Goal: Communication & Community: Answer question/provide support

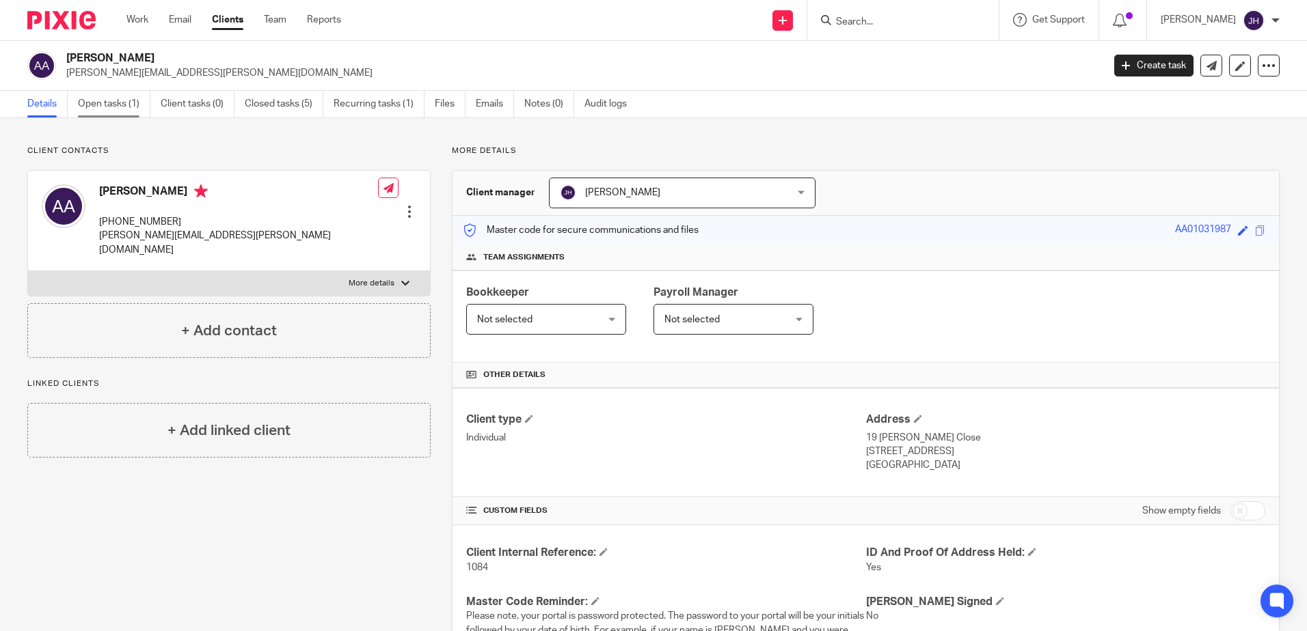
click at [124, 93] on link "Open tasks (1)" at bounding box center [114, 104] width 72 height 27
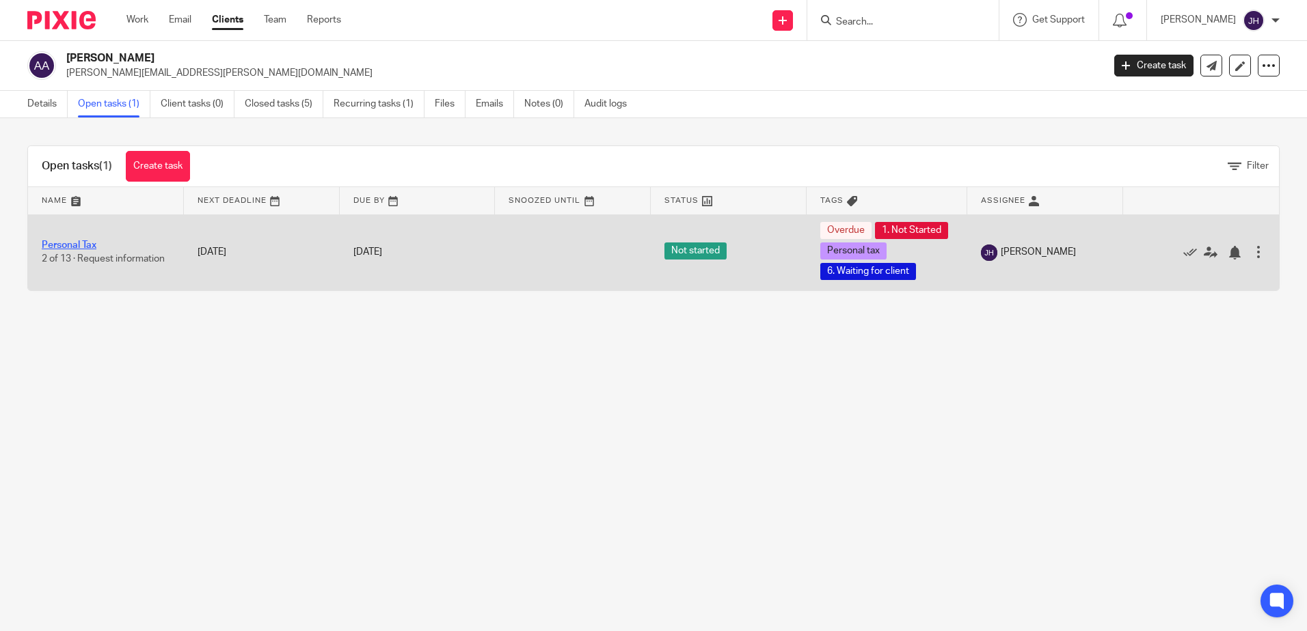
click at [83, 250] on link "Personal Tax" at bounding box center [69, 246] width 55 height 10
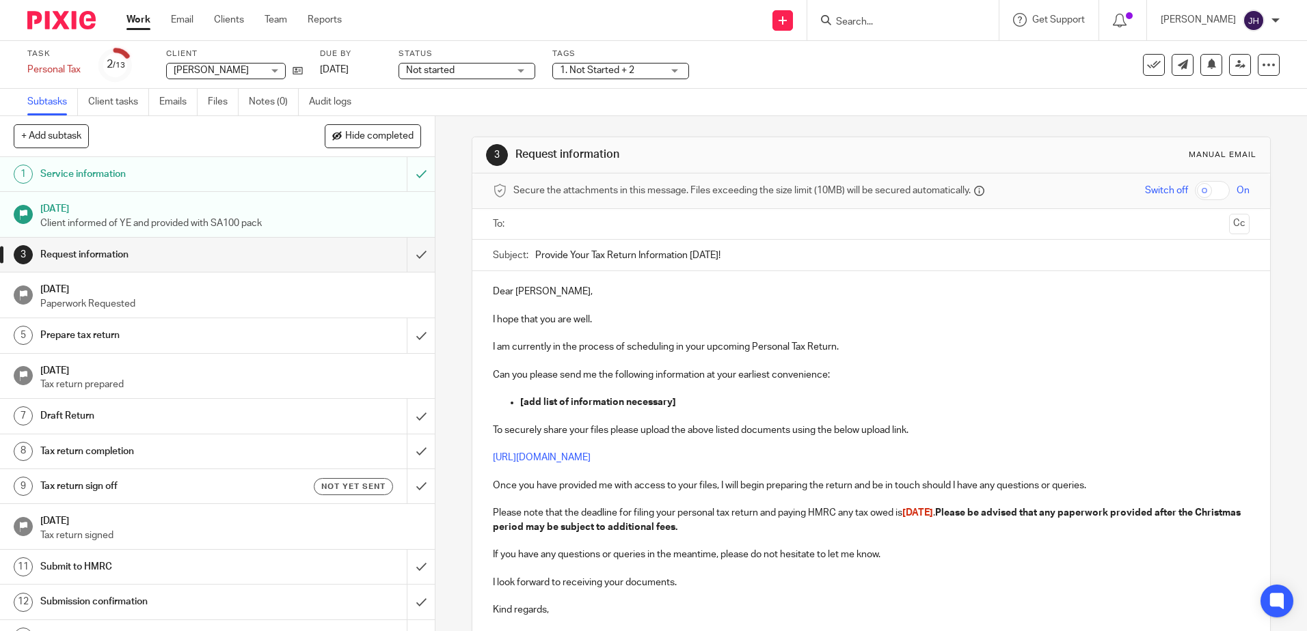
click at [568, 218] on input "text" at bounding box center [870, 225] width 705 height 16
click at [609, 223] on span at bounding box center [613, 225] width 9 height 9
click at [595, 223] on input "text" at bounding box center [870, 225] width 705 height 16
click at [585, 259] on input "Provide Your Tax Return Information Today!" at bounding box center [891, 258] width 713 height 31
click at [817, 260] on input "Provide Your 24-25 Personal Tax Return Information Today!" at bounding box center [891, 258] width 713 height 31
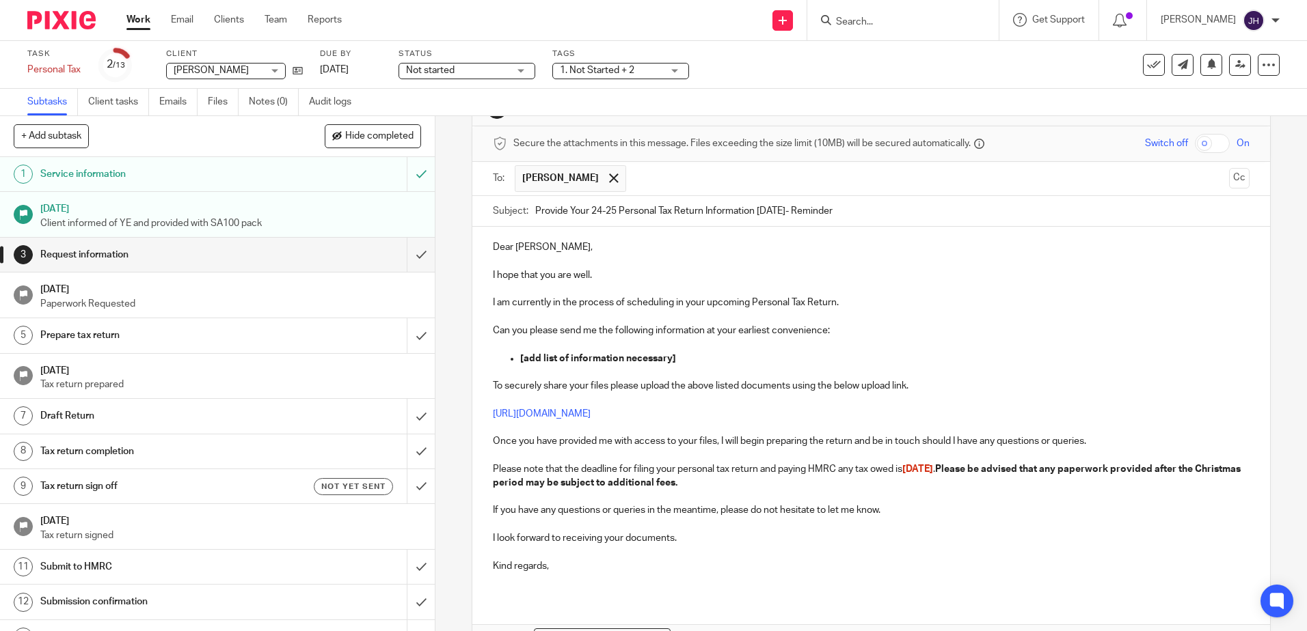
scroll to position [135, 0]
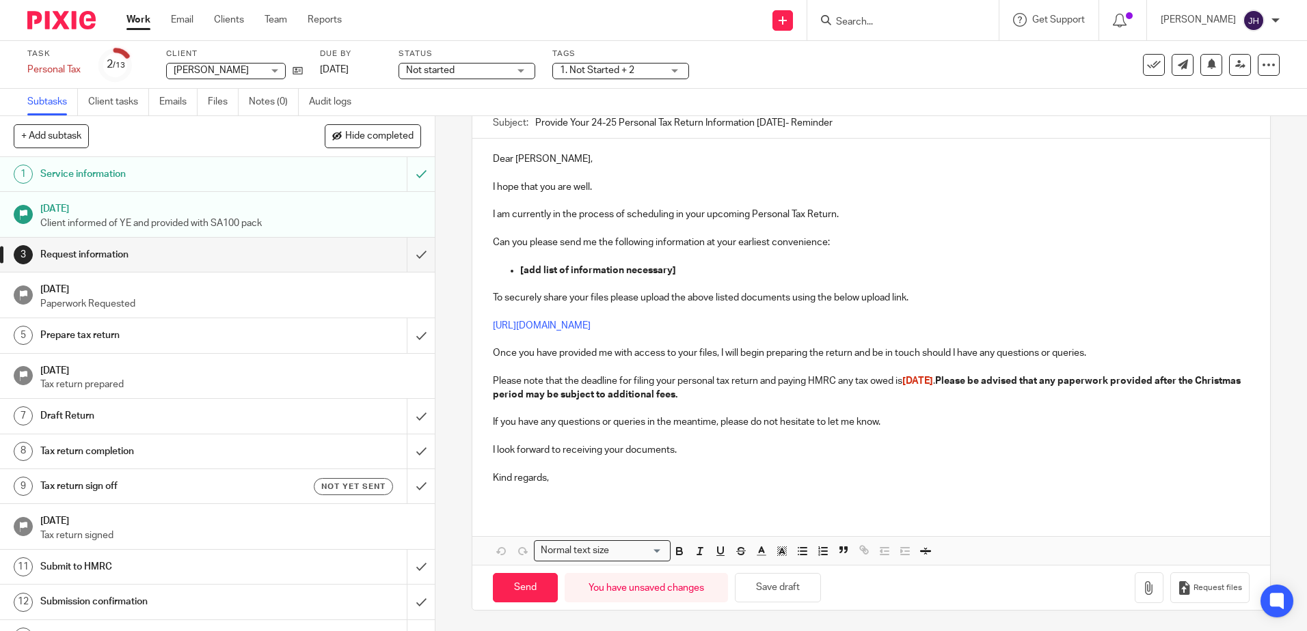
type input "Provide Your 24-25 Personal Tax Return Information Today- Reminder"
click at [620, 482] on p "Kind regards," at bounding box center [871, 478] width 756 height 14
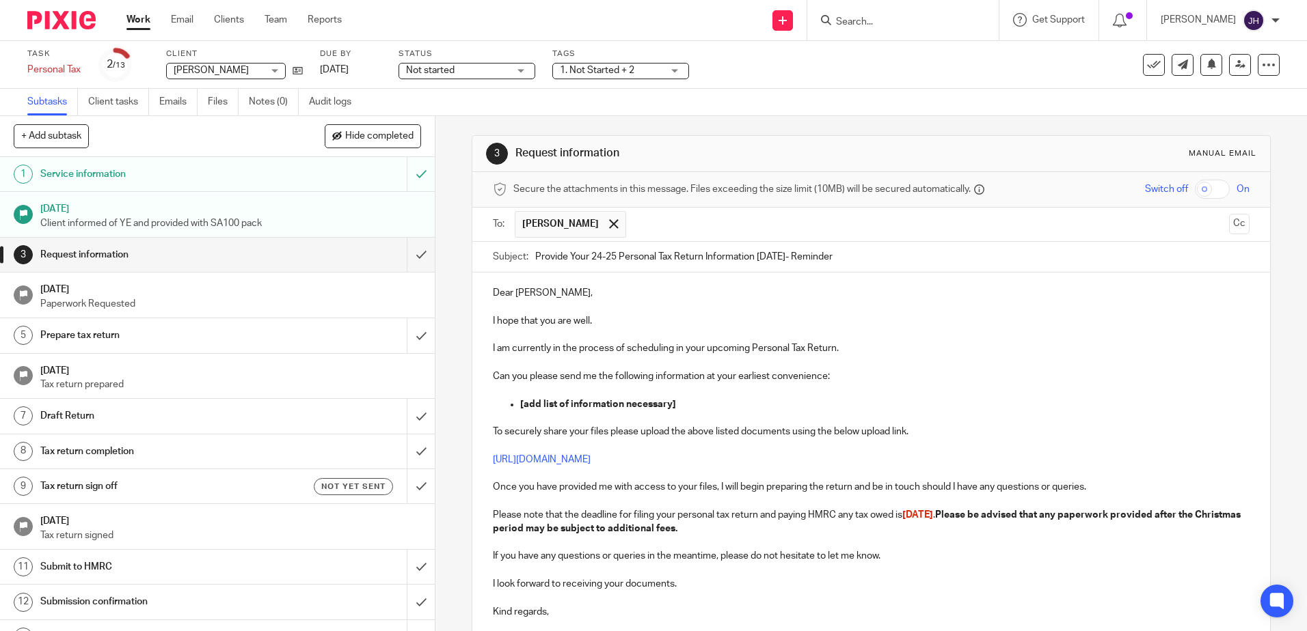
scroll to position [0, 0]
click at [612, 323] on p "I hope that you are well." at bounding box center [871, 323] width 756 height 14
click at [635, 321] on p "I hope that you are well. It's that tiem of year again!" at bounding box center [871, 323] width 756 height 14
click at [639, 318] on p "I hope that you are well. It's that tiem of year again!" at bounding box center [871, 323] width 756 height 14
drag, startPoint x: 749, startPoint y: 348, endPoint x: 704, endPoint y: 344, distance: 45.3
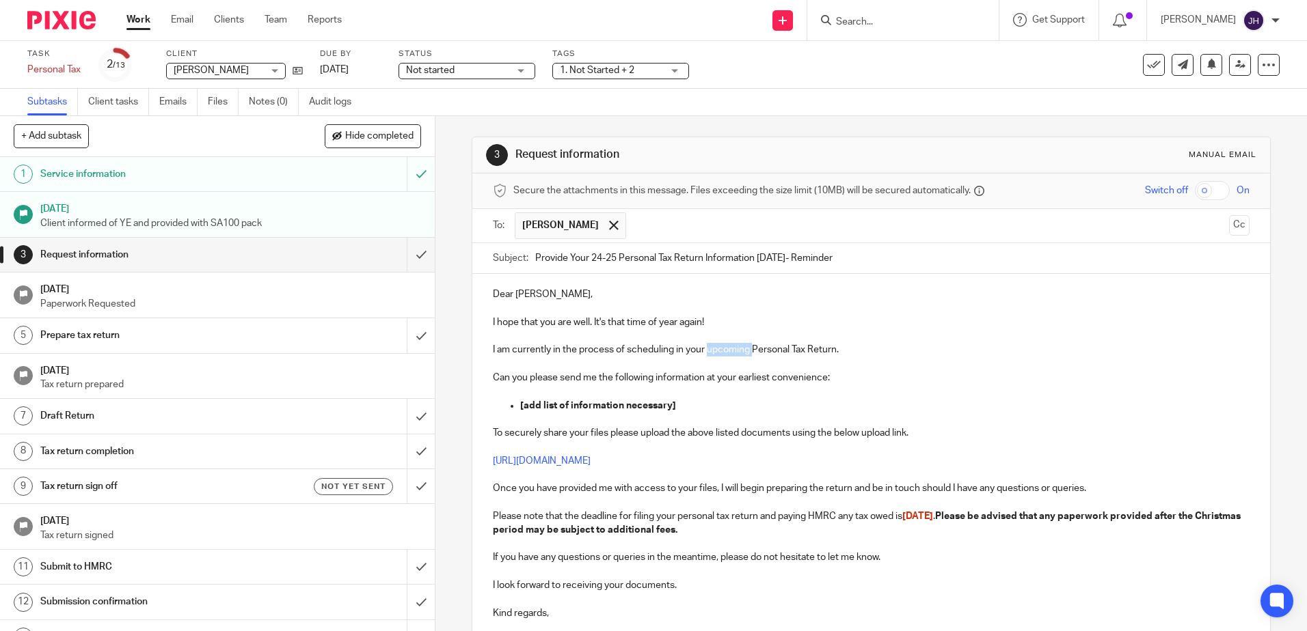
click at [704, 344] on p "I am currently in the process of scheduling in your upcoming Personal Tax Retur…" at bounding box center [871, 350] width 756 height 14
click at [693, 428] on p "To securely share your files please upload the above listed documents using the…" at bounding box center [871, 433] width 756 height 14
drag, startPoint x: 683, startPoint y: 411, endPoint x: 515, endPoint y: 409, distance: 168.1
click at [515, 409] on ul "[add list of information necessary]" at bounding box center [871, 406] width 756 height 14
drag, startPoint x: 824, startPoint y: 379, endPoint x: 705, endPoint y: 383, distance: 119.6
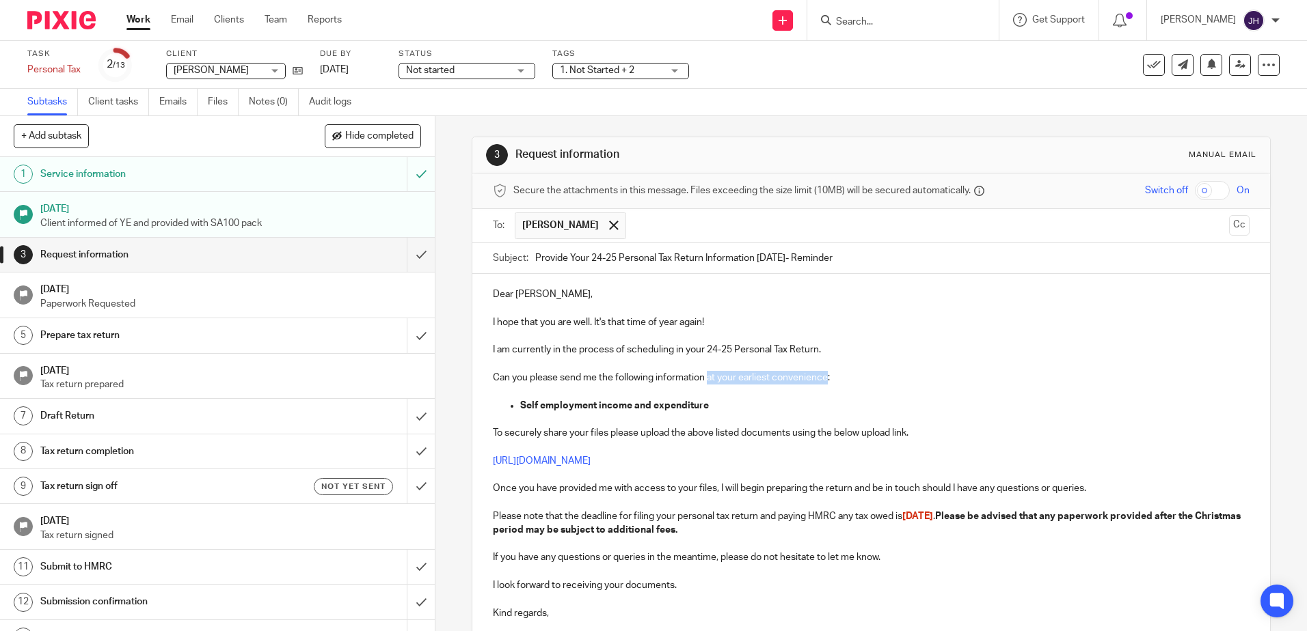
click at [705, 383] on p "Can you please send me the following information at your earliest convenience:" at bounding box center [871, 378] width 756 height 14
click at [715, 403] on p "Self employment income and expenditure" at bounding box center [884, 406] width 728 height 14
click at [702, 377] on p "Can you please send me the following information:" at bounding box center [871, 378] width 756 height 14
click at [712, 405] on p "Self employment income and expenditure" at bounding box center [884, 406] width 728 height 14
click at [832, 404] on p "Self employment income and expenditure 06/04/2024-05/04/2025" at bounding box center [884, 406] width 728 height 14
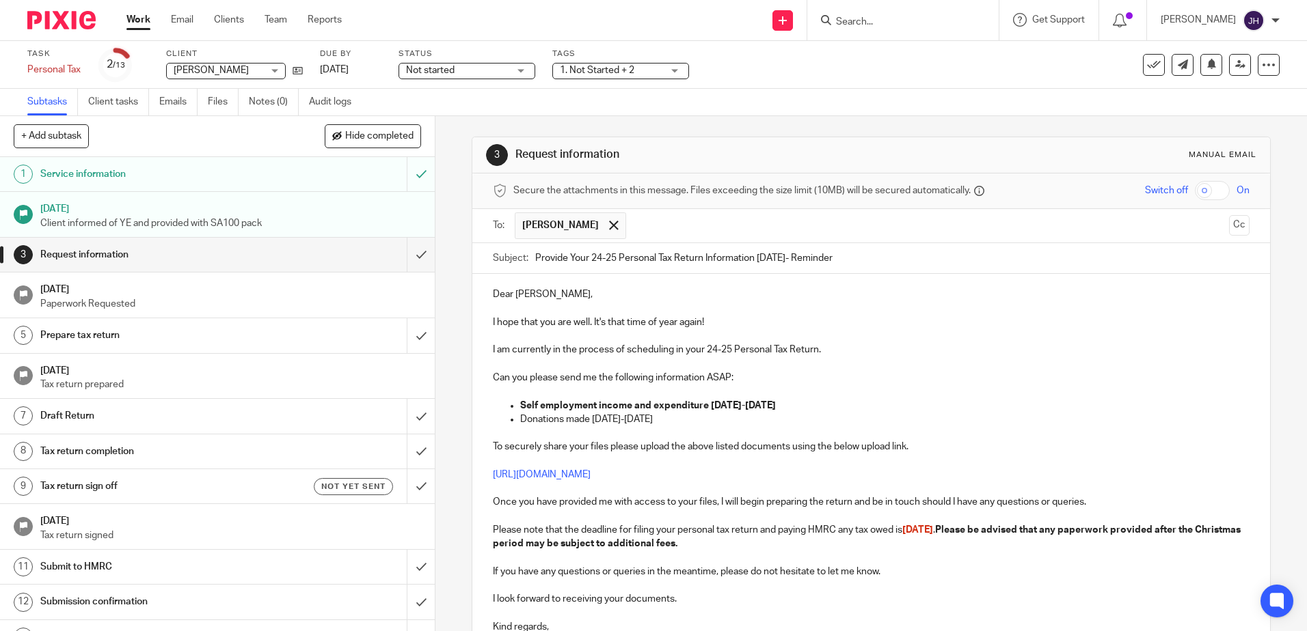
drag, startPoint x: 722, startPoint y: 421, endPoint x: 518, endPoint y: 414, distance: 203.7
click at [520, 414] on p "Donations made 06/04/2024-05/04/2025" at bounding box center [884, 420] width 728 height 14
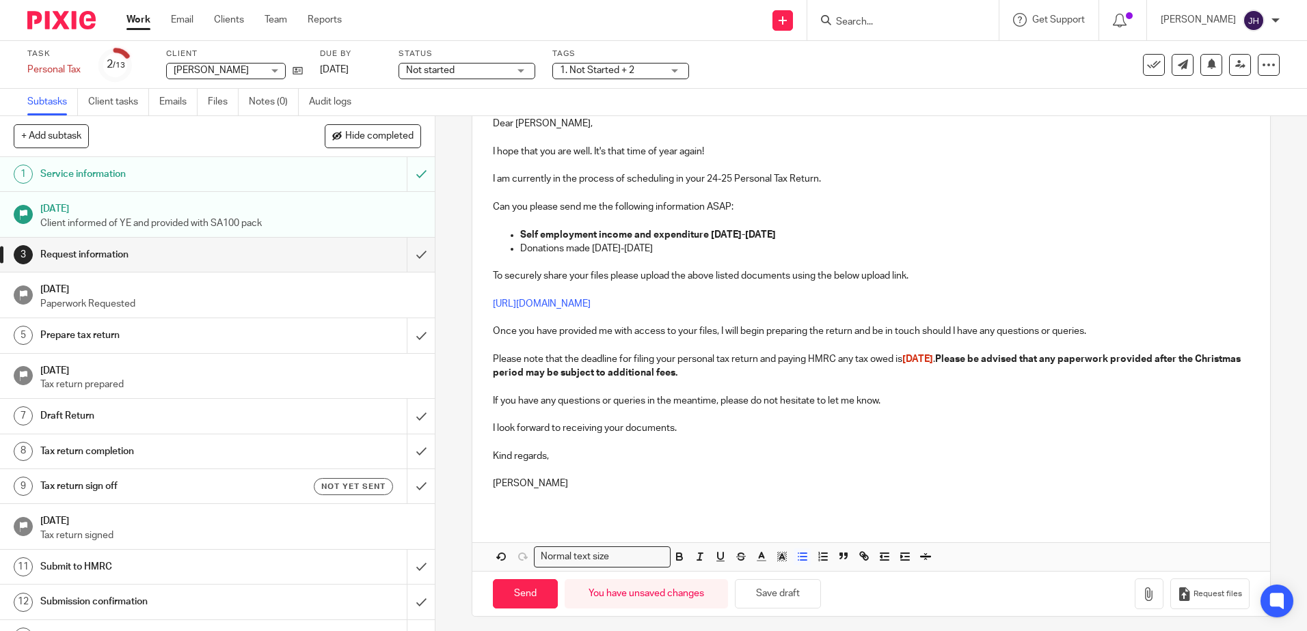
scroll to position [177, 0]
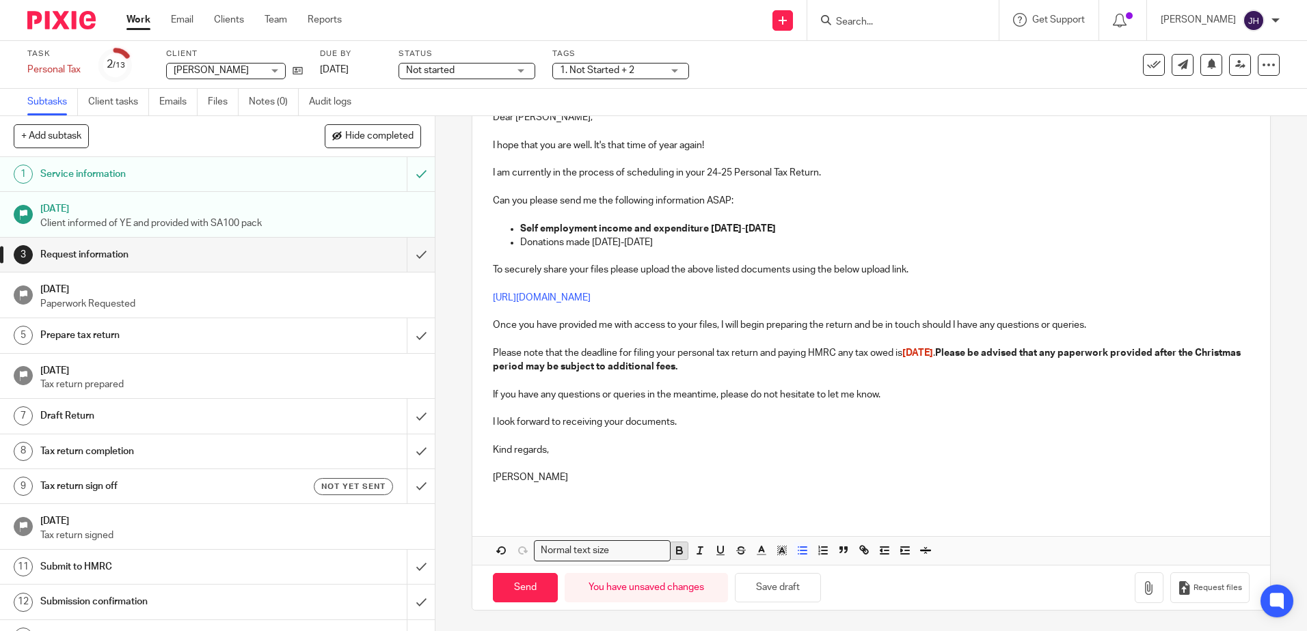
click at [680, 552] on icon "button" at bounding box center [679, 551] width 12 height 12
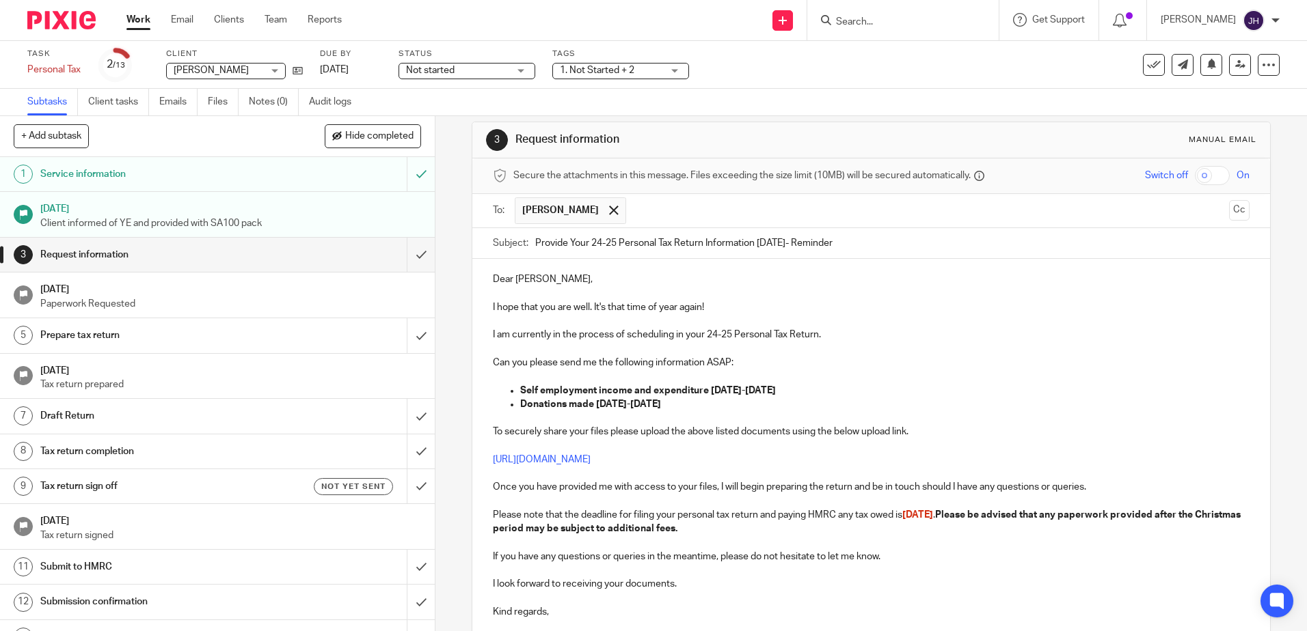
scroll to position [0, 0]
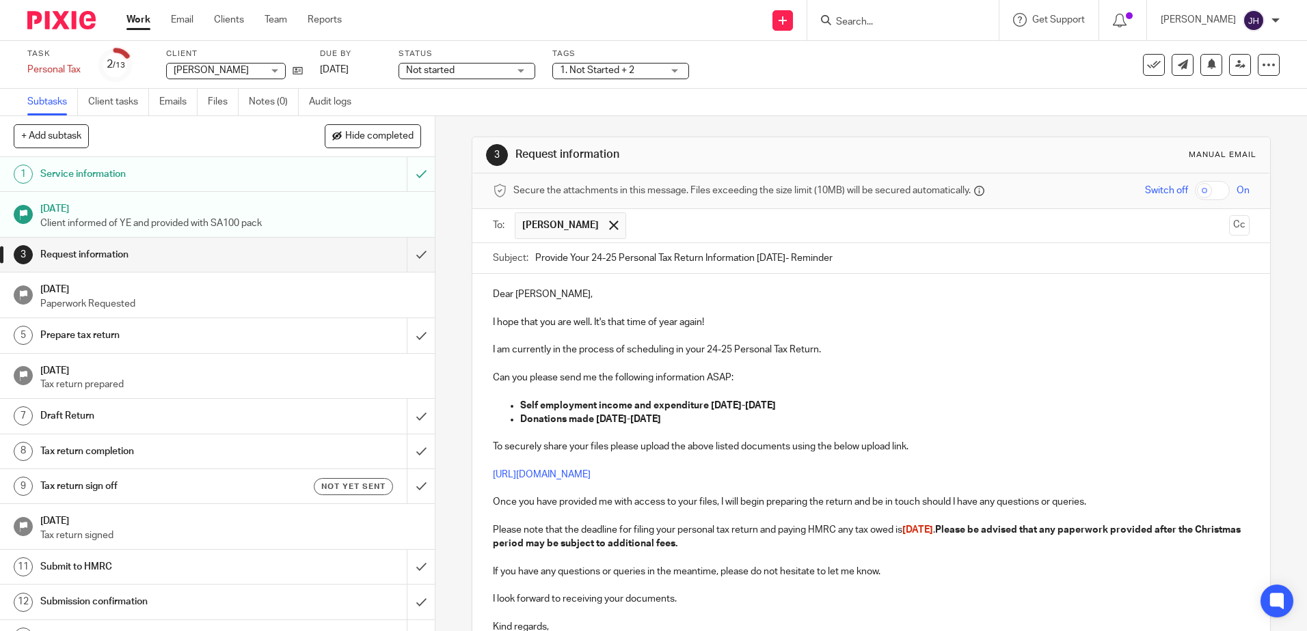
click at [535, 257] on input "Provide Your 24-25 Personal Tax Return Information Today- Reminder" at bounding box center [891, 258] width 713 height 31
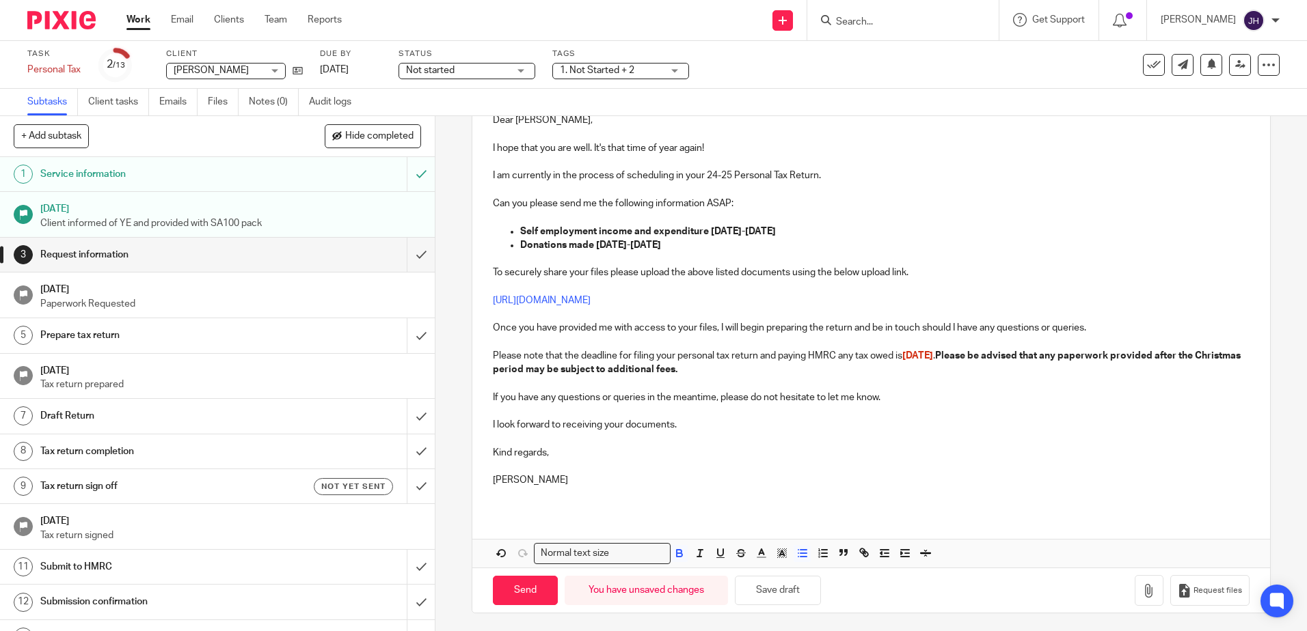
scroll to position [177, 0]
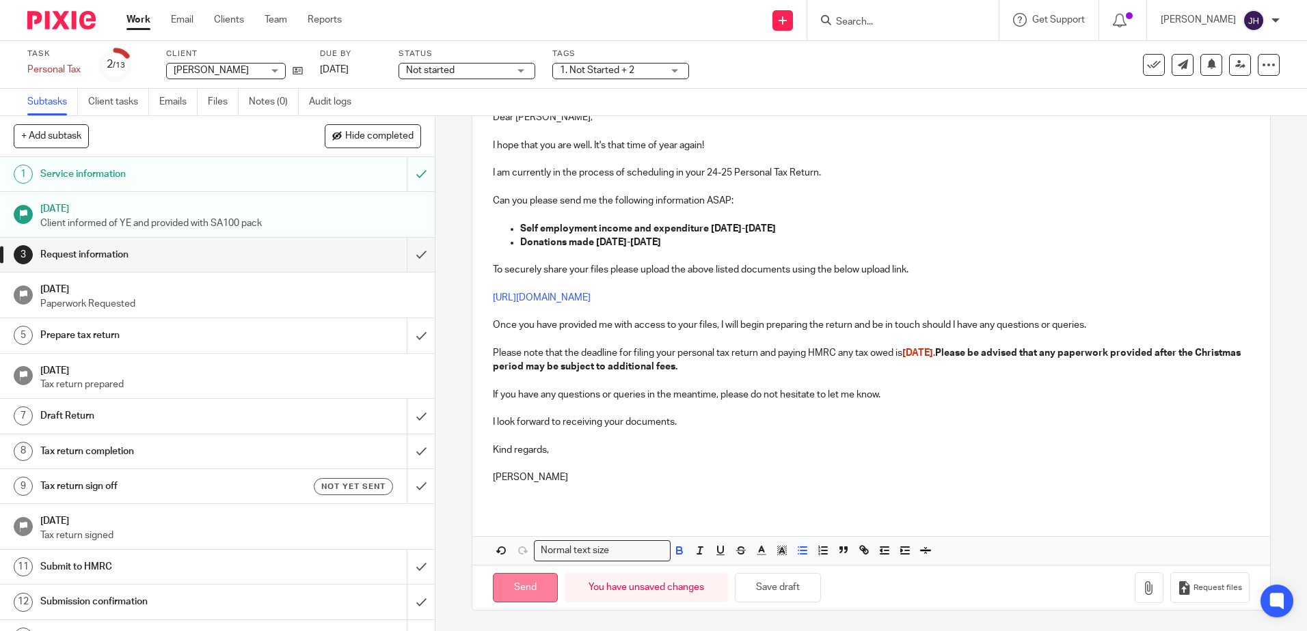
type input "Please provide Your 24-25 Personal Tax Return Information Today- Reminder"
click at [528, 584] on input "Send" at bounding box center [525, 587] width 65 height 29
type input "Sent"
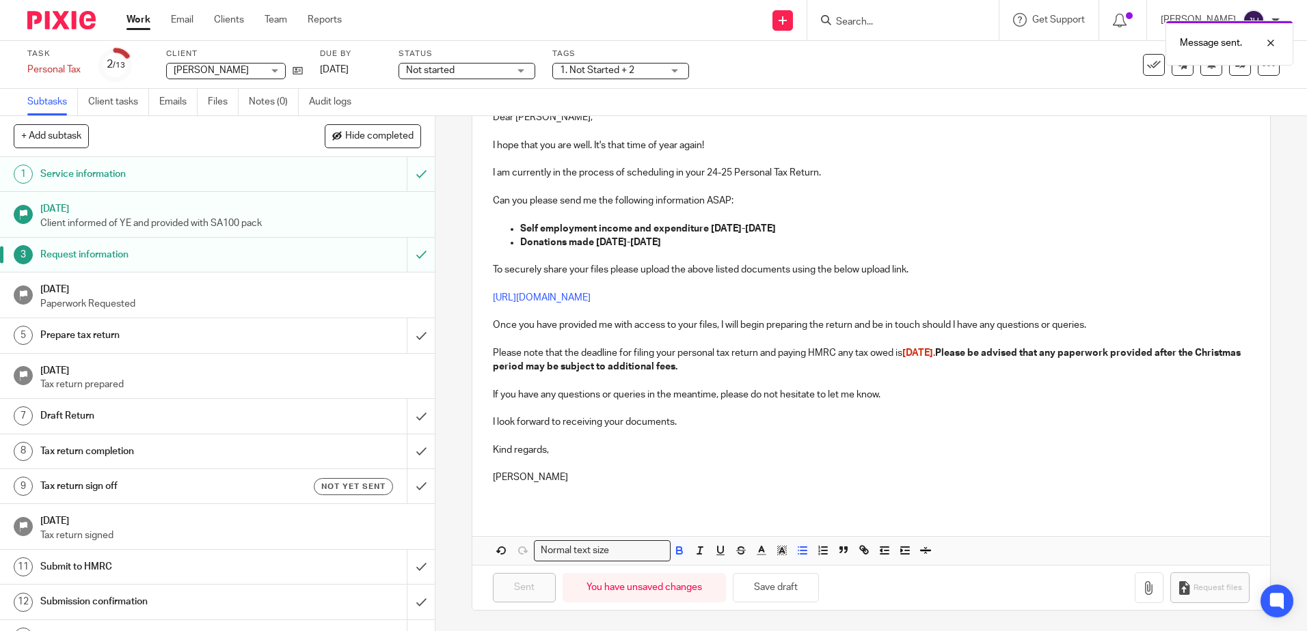
click at [506, 70] on span "Not started" at bounding box center [457, 71] width 102 height 14
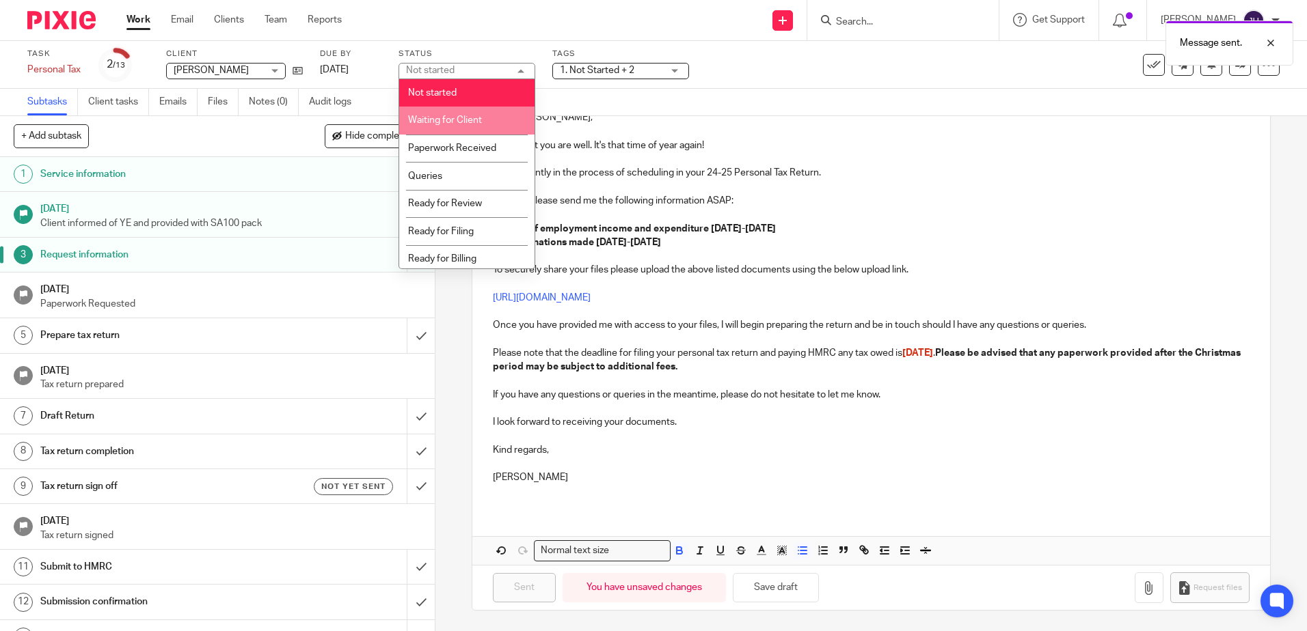
click at [497, 118] on li "Waiting for Client" at bounding box center [466, 121] width 135 height 28
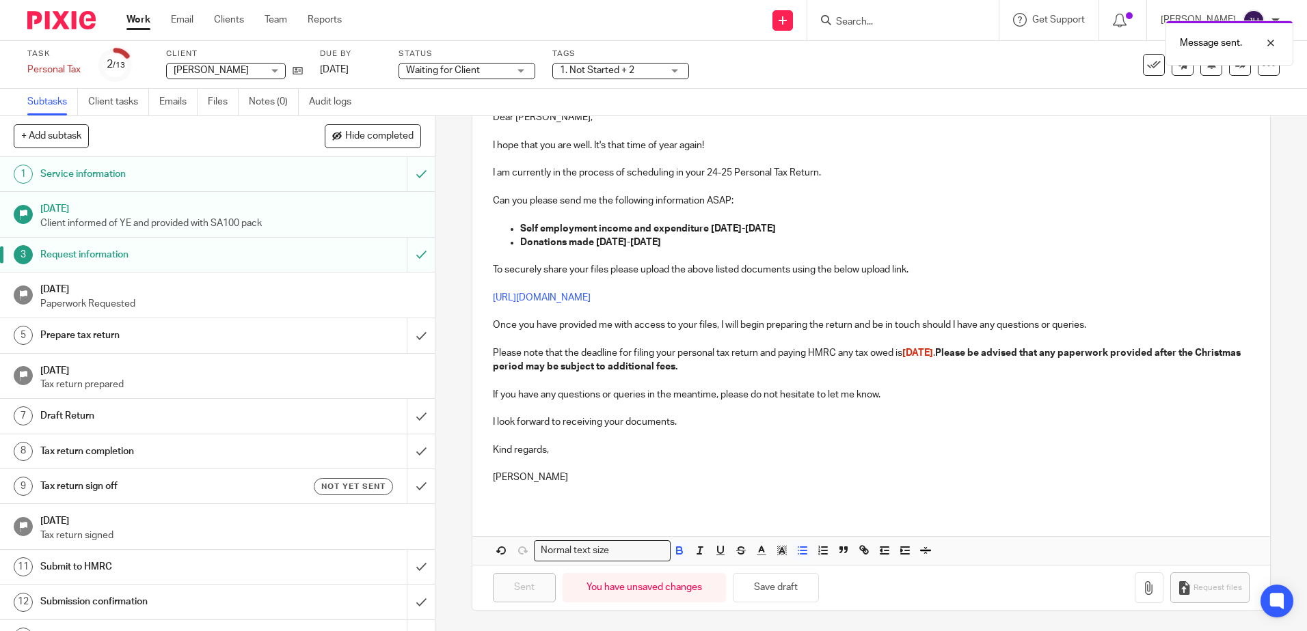
click at [592, 61] on div "Tags 1. Not Started + 2 POD 1 POD 2 Urgent 1. Not Started 2. Job in progress 3.…" at bounding box center [620, 65] width 137 height 33
click at [592, 72] on span "1. Not Started + 2" at bounding box center [597, 71] width 74 height 10
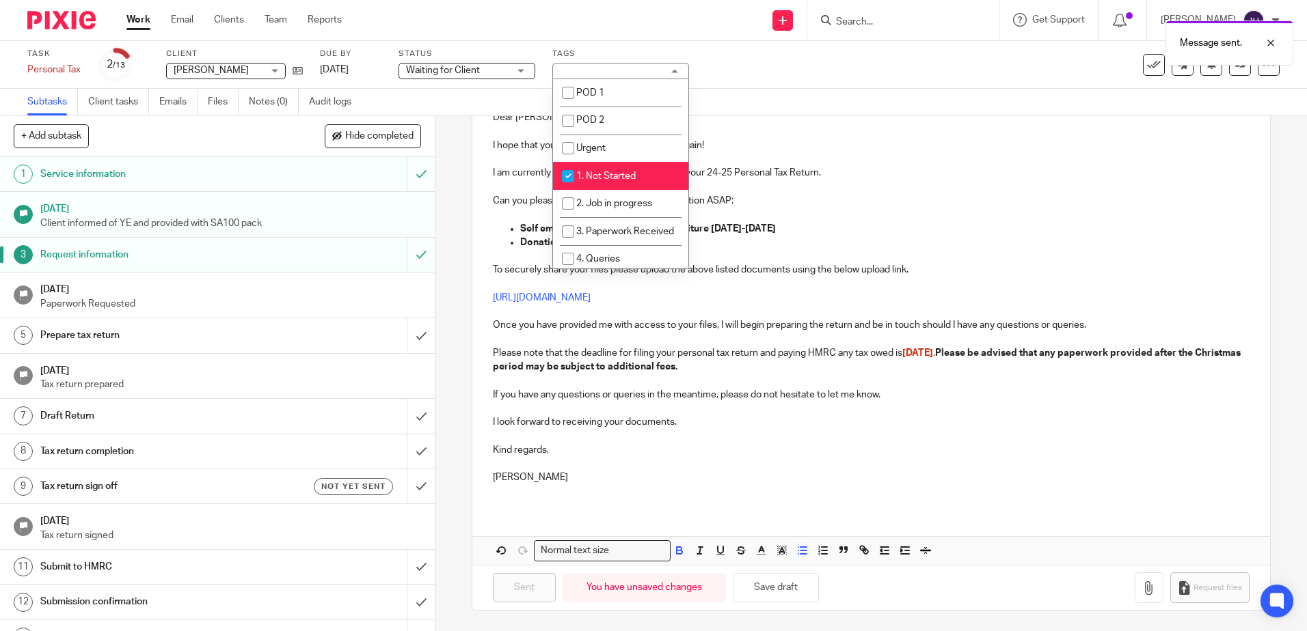
click at [622, 173] on span "1. Not Started" at bounding box center [605, 177] width 59 height 10
checkbox input "false"
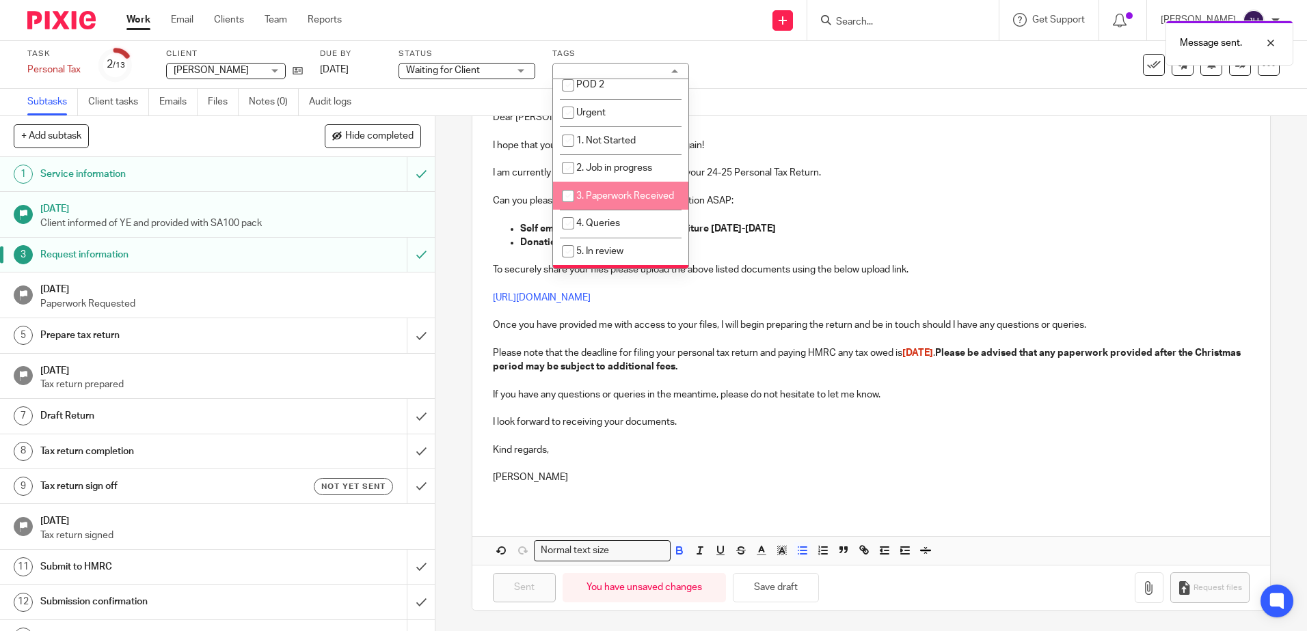
scroll to position [68, 0]
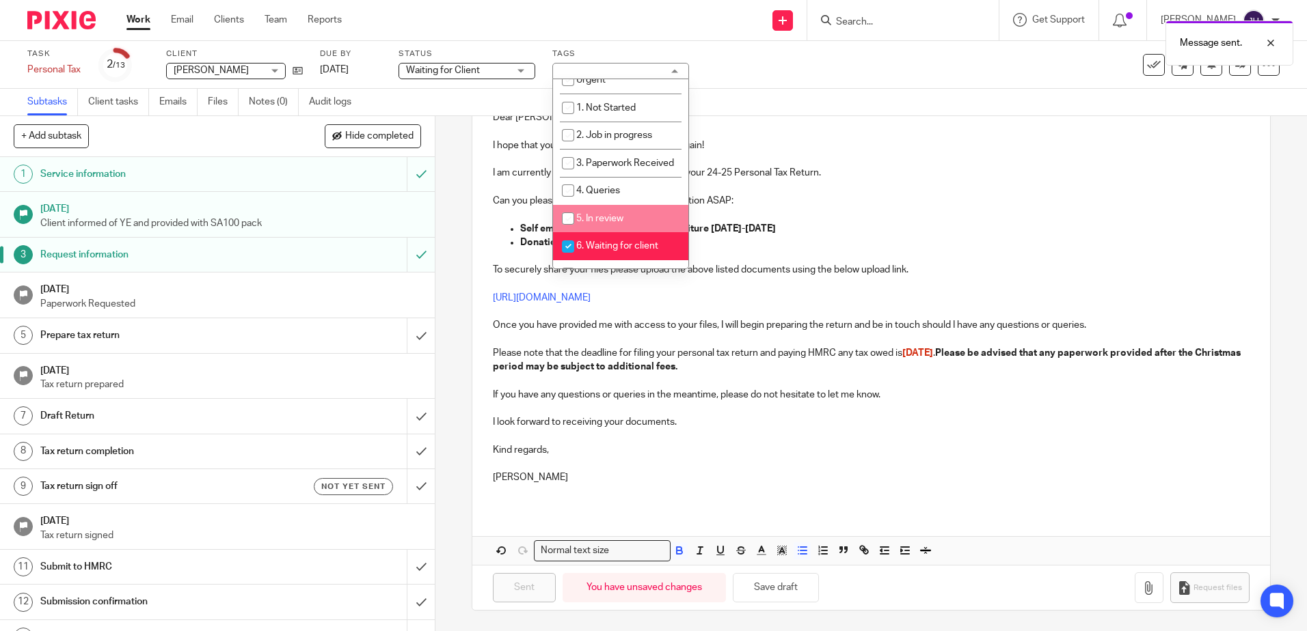
click at [791, 133] on p at bounding box center [871, 132] width 756 height 14
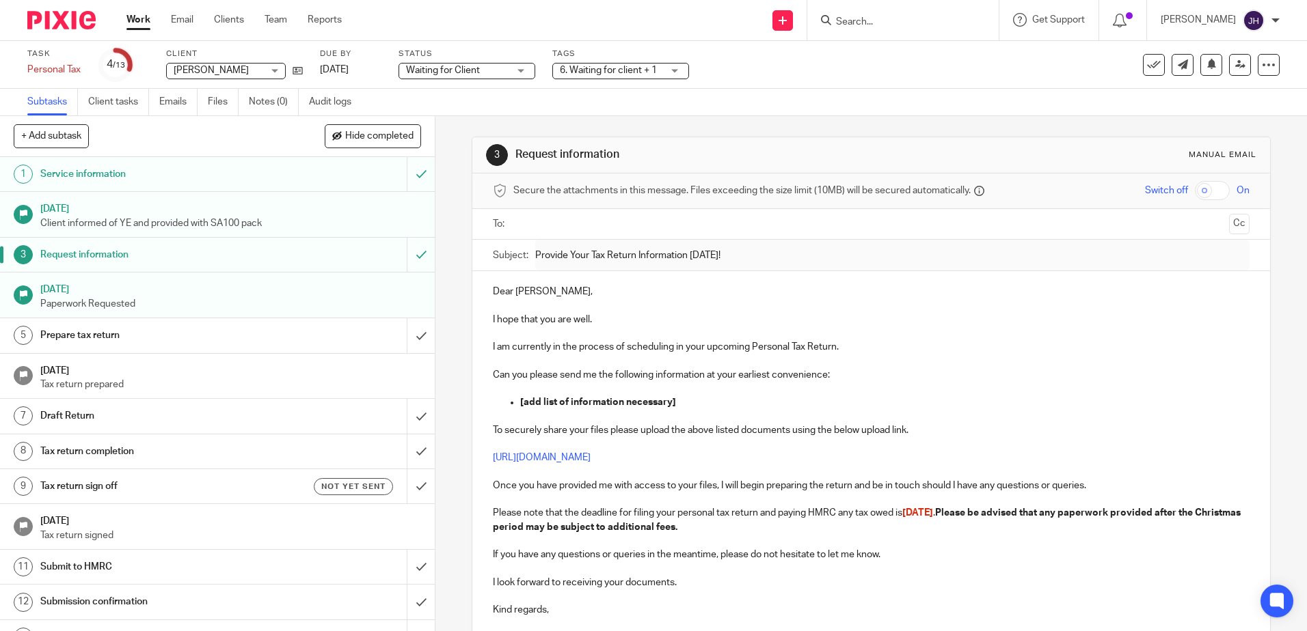
click at [897, 24] on input "Search" at bounding box center [895, 22] width 123 height 12
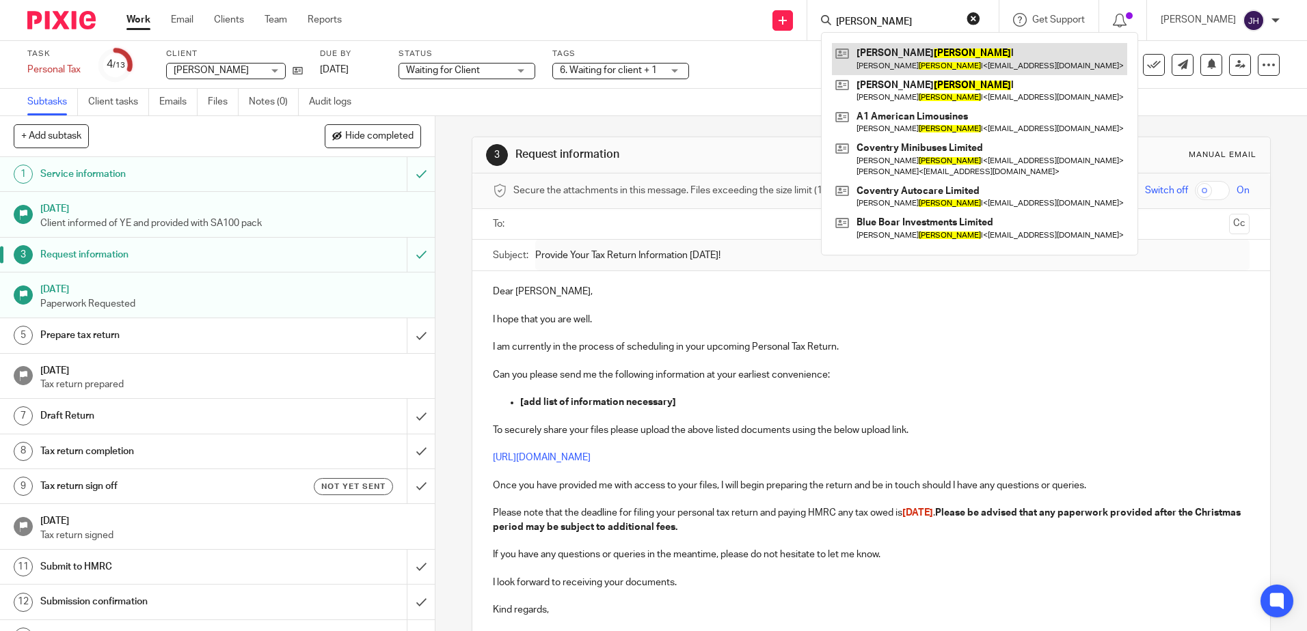
type input "dhaliwa"
click at [922, 59] on link at bounding box center [979, 58] width 295 height 31
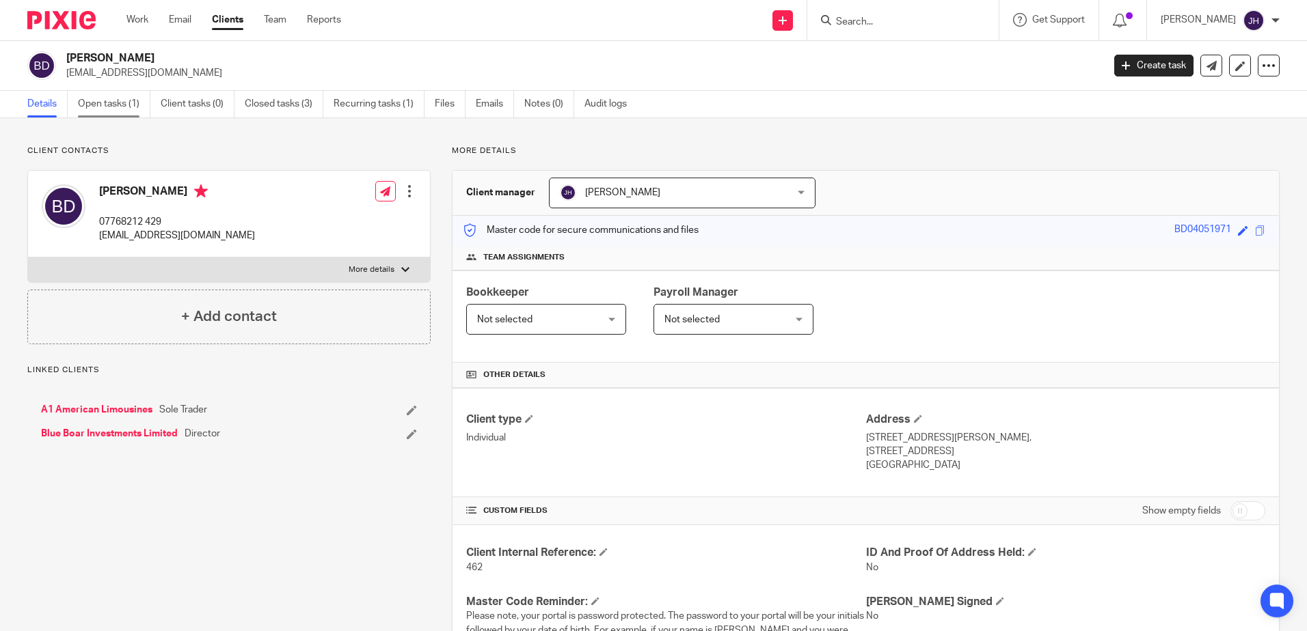
click at [118, 107] on link "Open tasks (1)" at bounding box center [114, 104] width 72 height 27
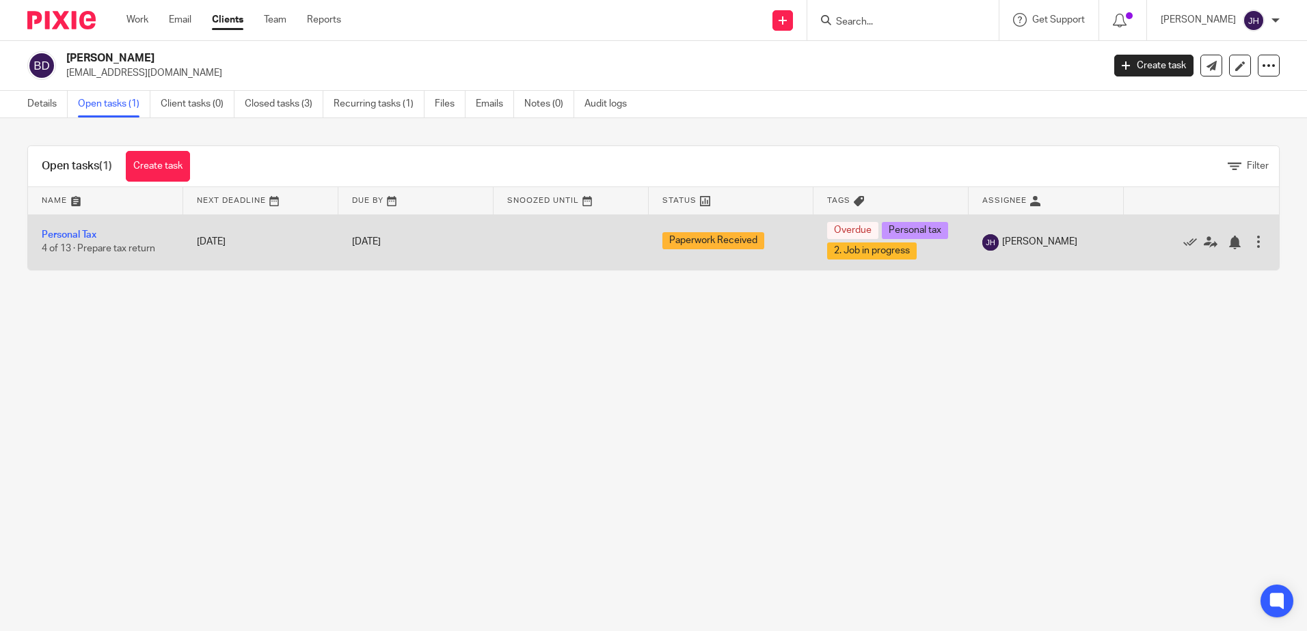
click at [86, 228] on td "Personal Tax 4 of 13 · Prepare tax return" at bounding box center [105, 242] width 155 height 55
click at [55, 234] on link "Personal Tax" at bounding box center [69, 235] width 55 height 10
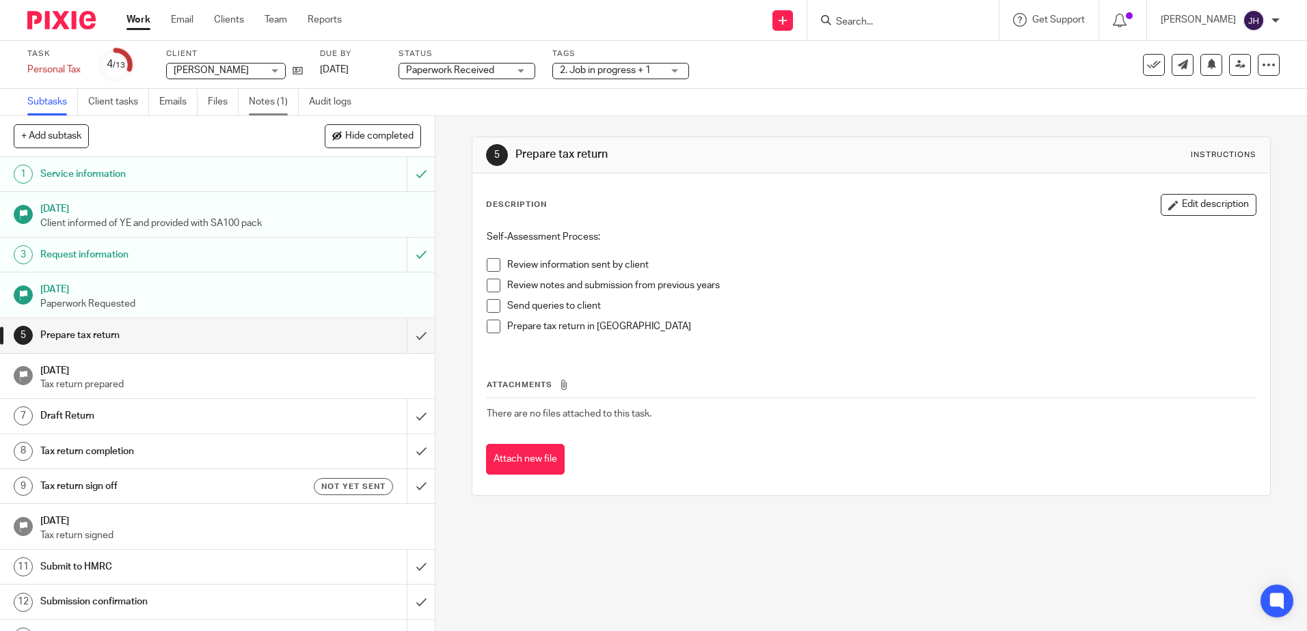
click at [269, 99] on link "Notes (1)" at bounding box center [274, 102] width 50 height 27
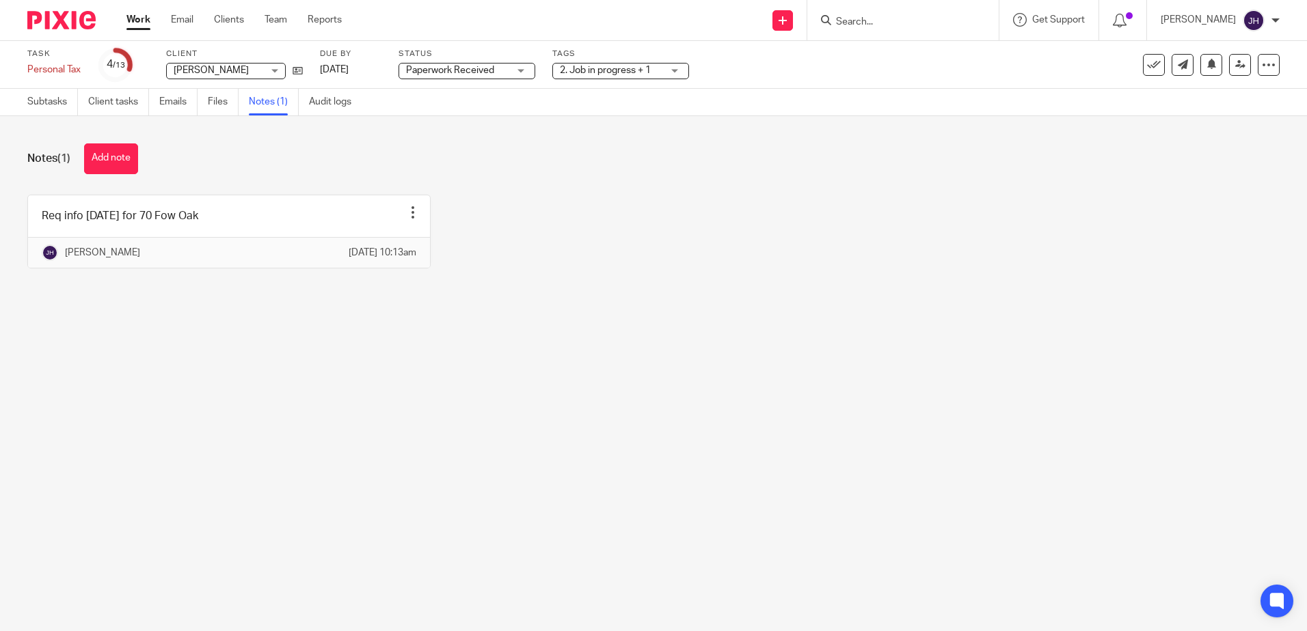
click at [877, 23] on input "Search" at bounding box center [895, 22] width 123 height 12
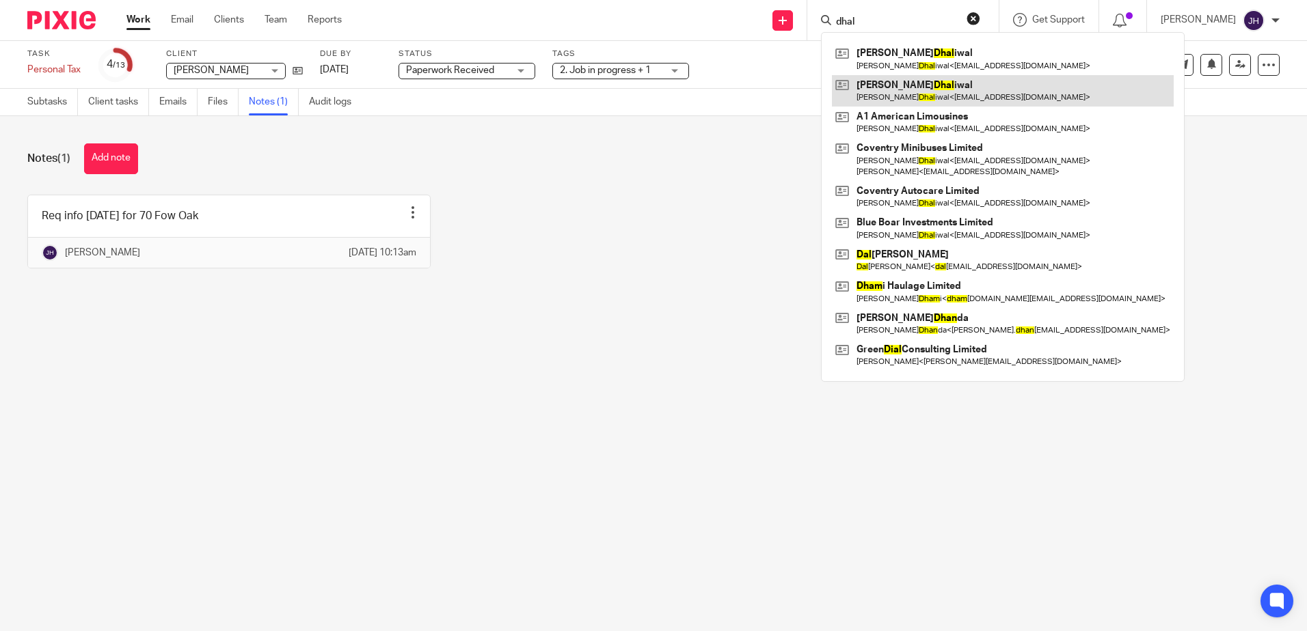
type input "dhal"
click at [929, 98] on link at bounding box center [1003, 90] width 342 height 31
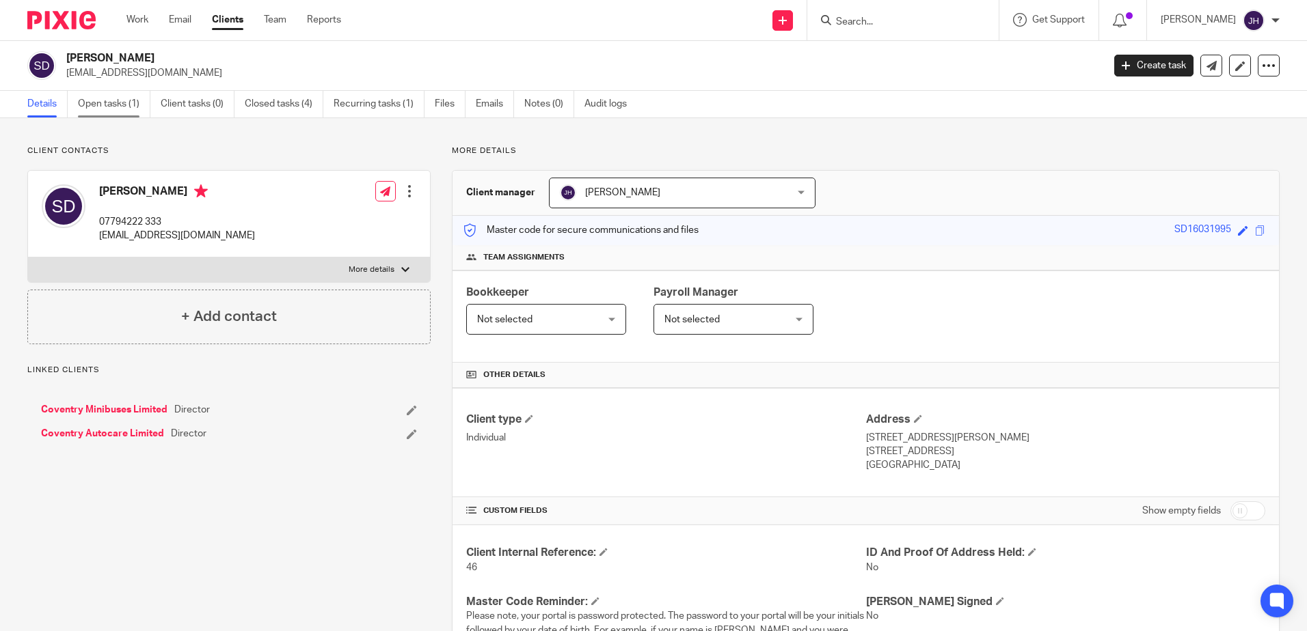
click at [135, 104] on link "Open tasks (1)" at bounding box center [114, 104] width 72 height 27
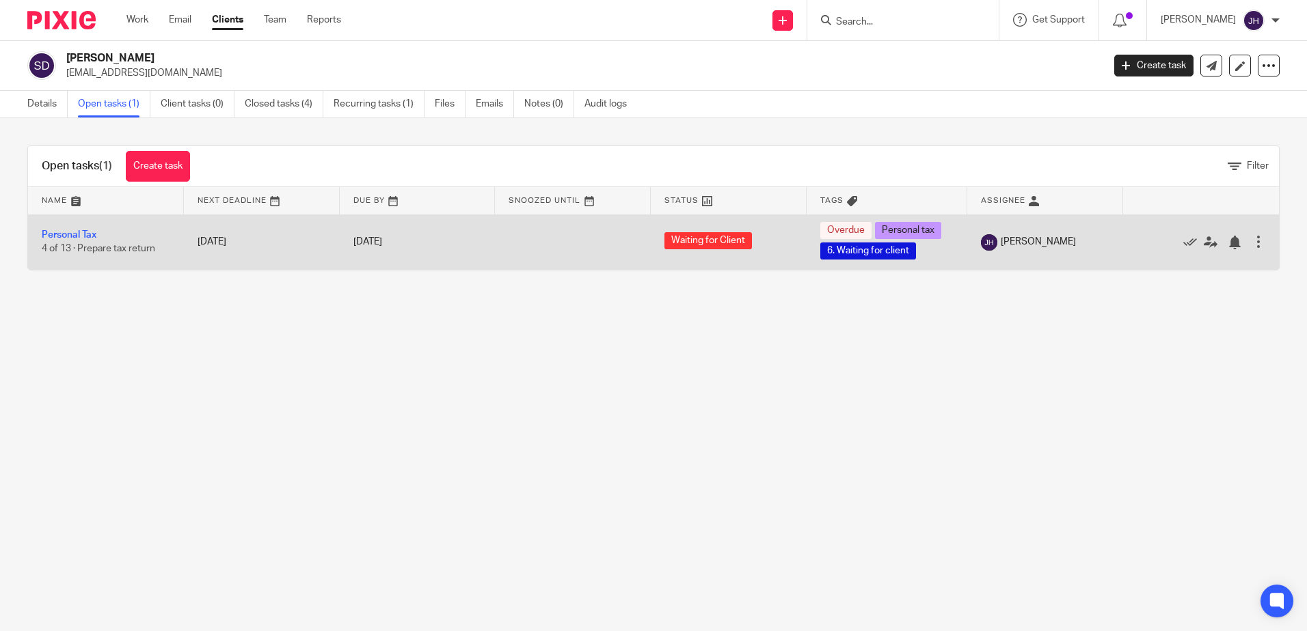
click at [100, 234] on td "Personal Tax 4 of 13 · Prepare tax return" at bounding box center [106, 242] width 156 height 55
click at [93, 235] on link "Personal Tax" at bounding box center [69, 235] width 55 height 10
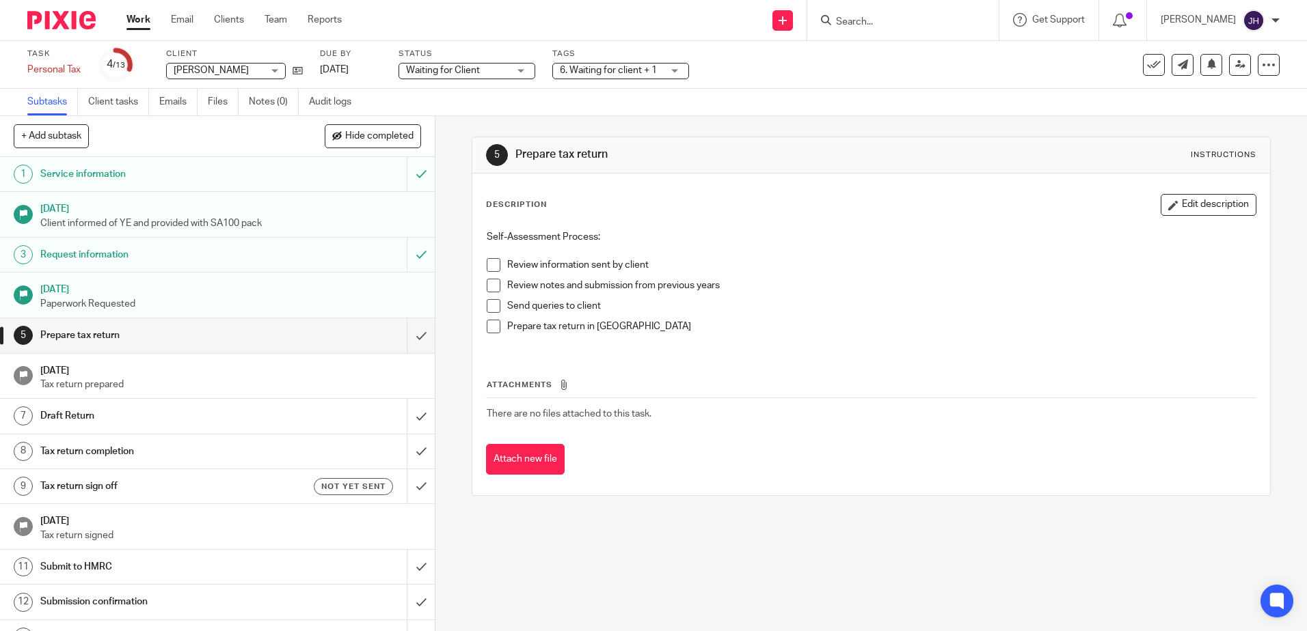
click at [831, 17] on icon at bounding box center [826, 20] width 10 height 10
click at [898, 22] on input "Search" at bounding box center [895, 22] width 123 height 12
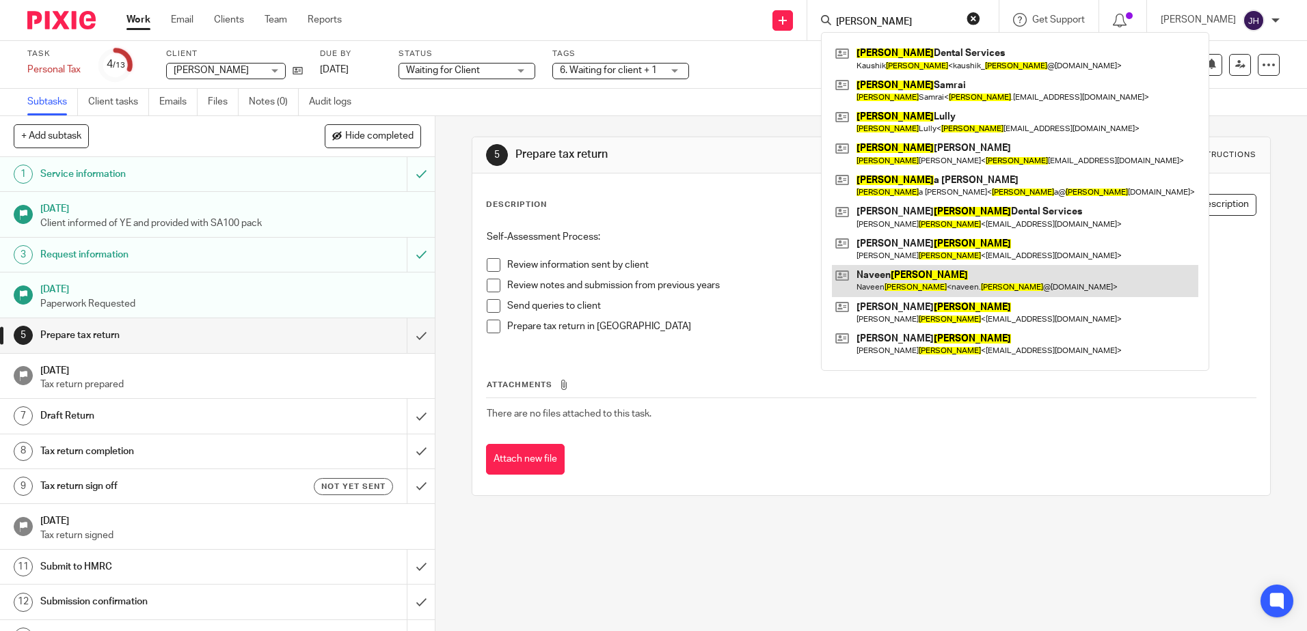
type input "paul"
click at [951, 289] on link at bounding box center [1015, 280] width 366 height 31
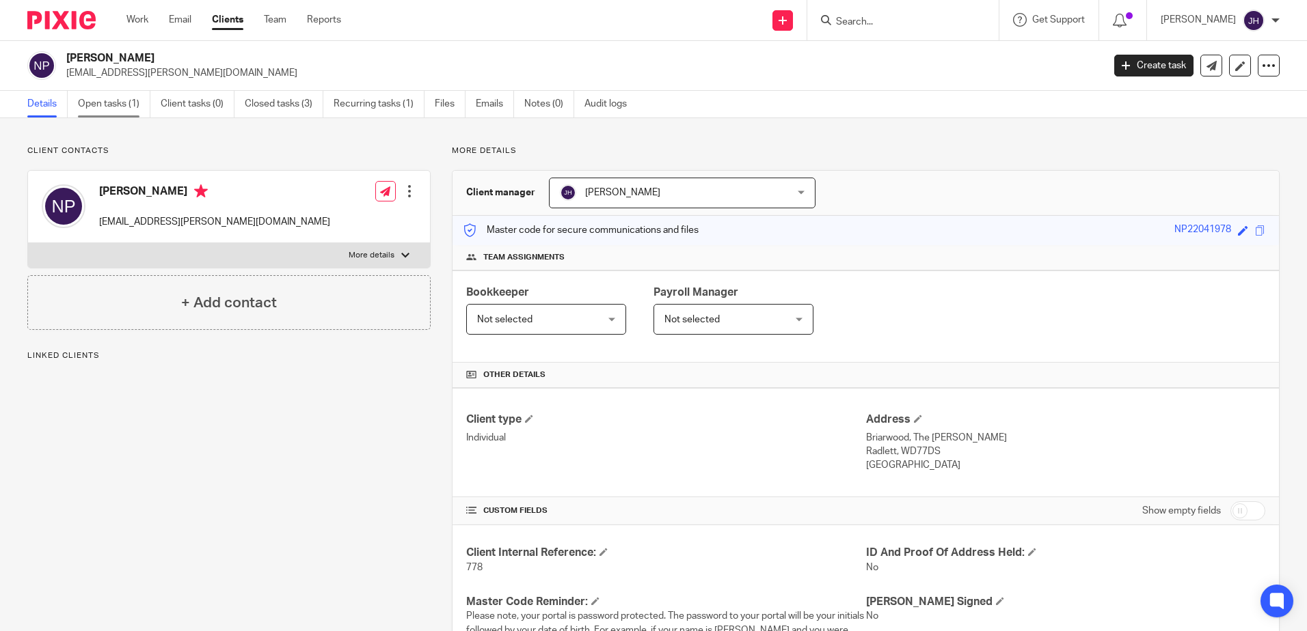
click at [99, 96] on link "Open tasks (1)" at bounding box center [114, 104] width 72 height 27
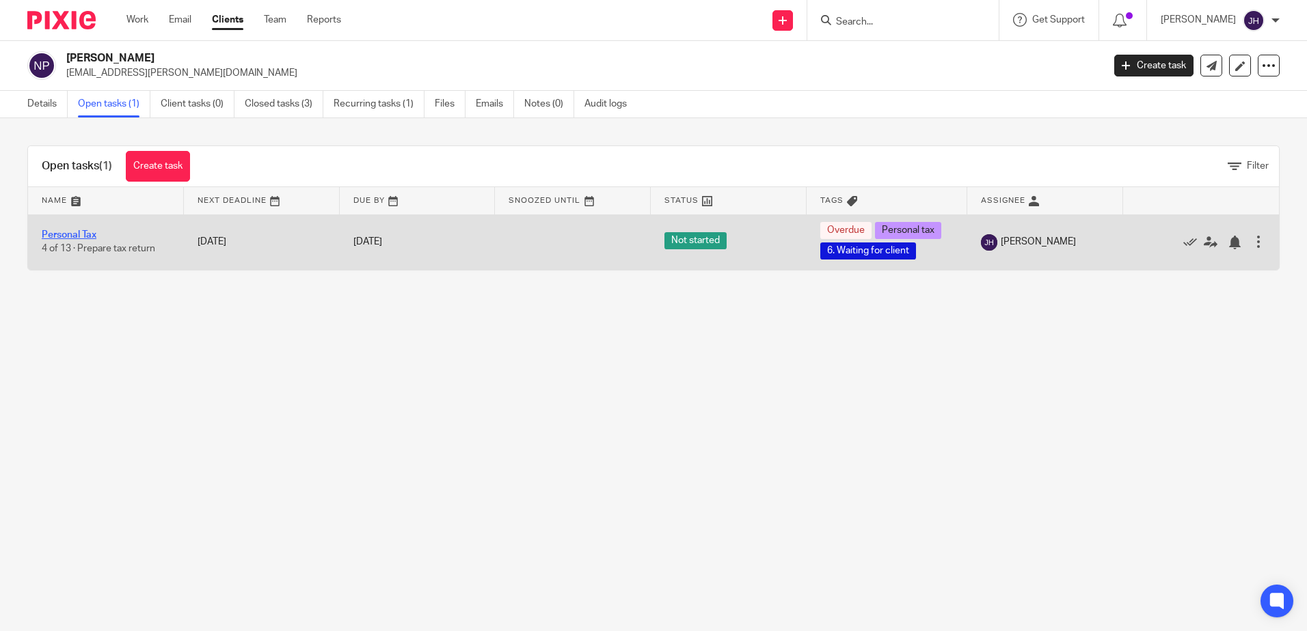
click at [79, 233] on link "Personal Tax" at bounding box center [69, 235] width 55 height 10
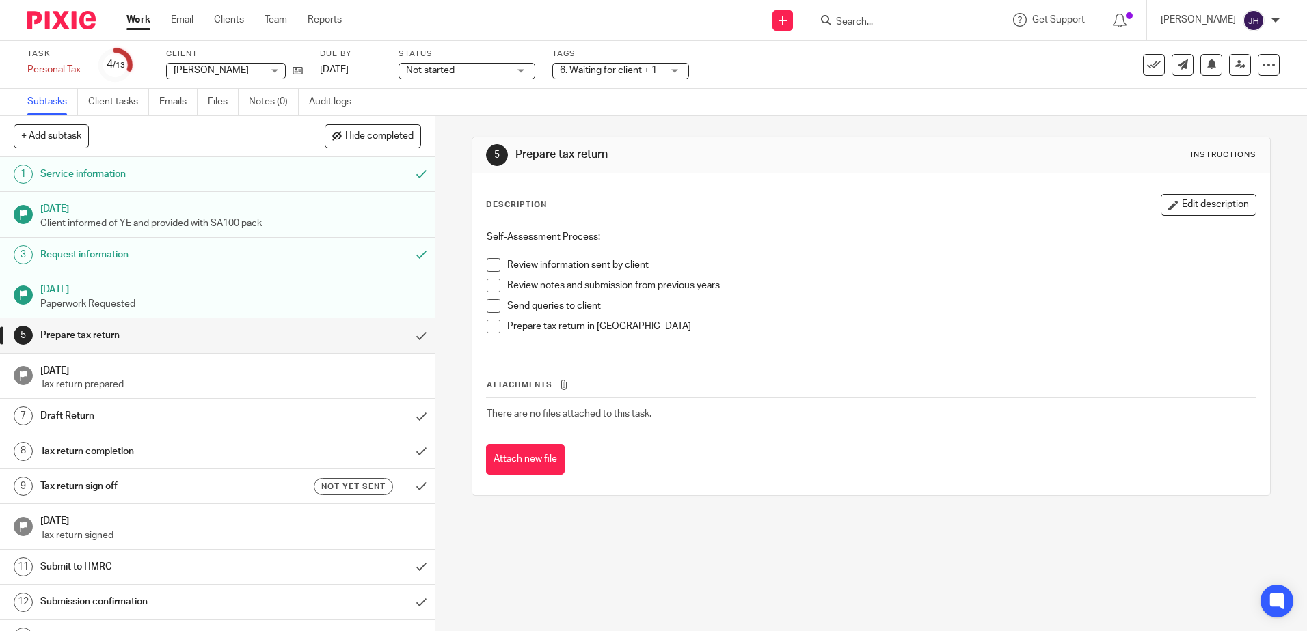
click at [472, 66] on span "Not started" at bounding box center [457, 71] width 102 height 14
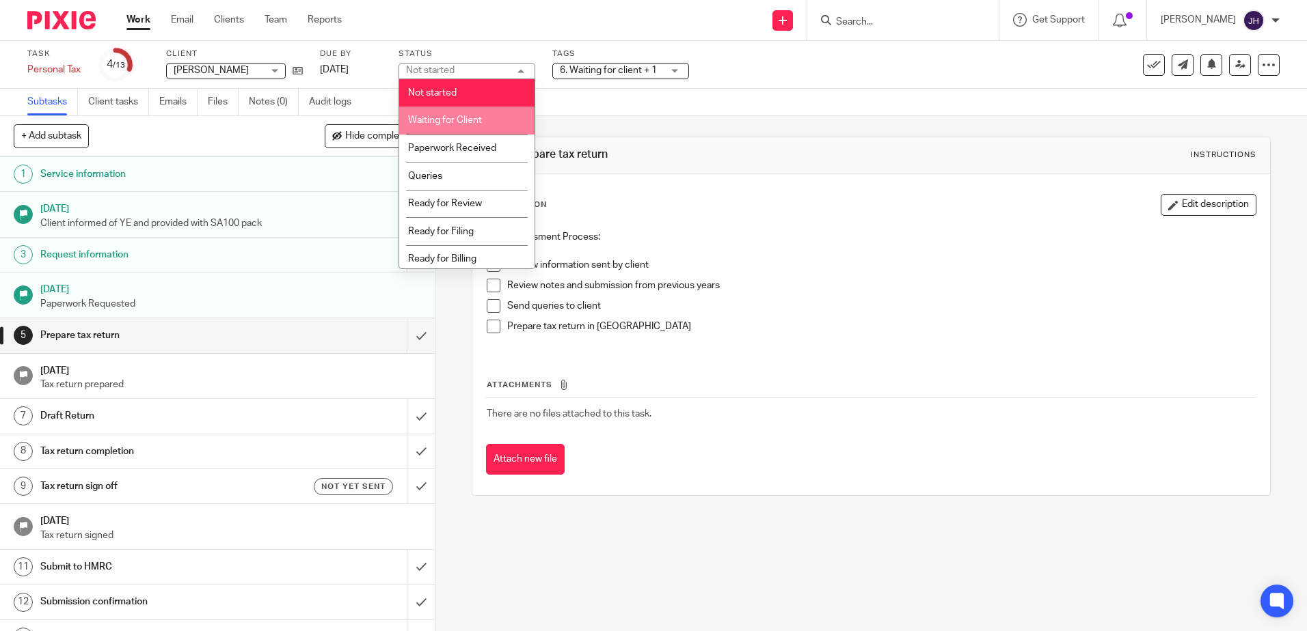
click at [480, 117] on span "Waiting for Client" at bounding box center [445, 120] width 74 height 10
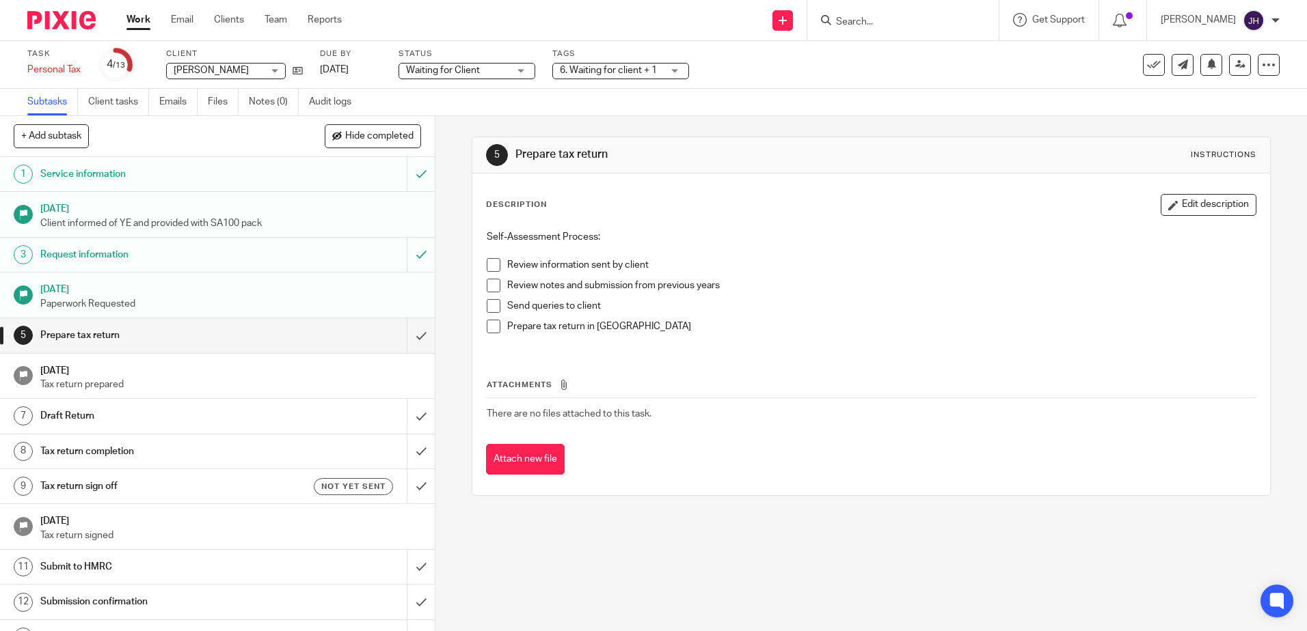
click at [723, 87] on div "Task Personal Tax Save Personal Tax 4 /13 Client Naveen Paul Naveen Paul No cli…" at bounding box center [653, 65] width 1307 height 48
click at [925, 25] on input "Search" at bounding box center [895, 22] width 123 height 12
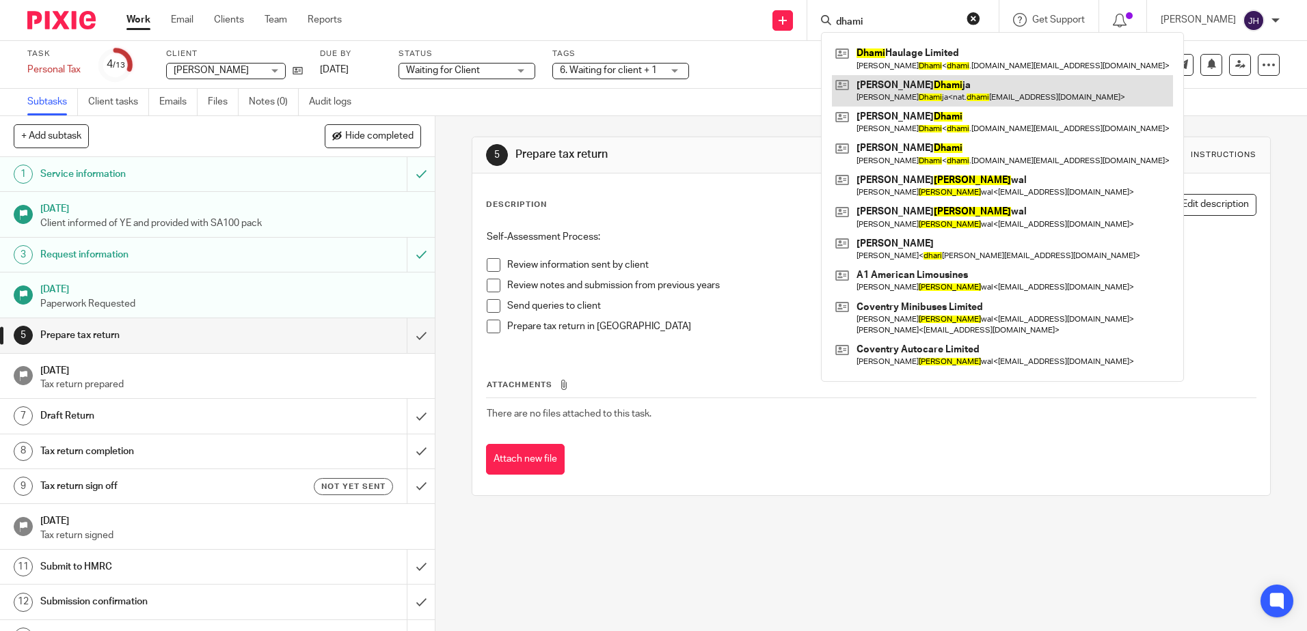
type input "dhami"
click at [936, 97] on link at bounding box center [1002, 90] width 341 height 31
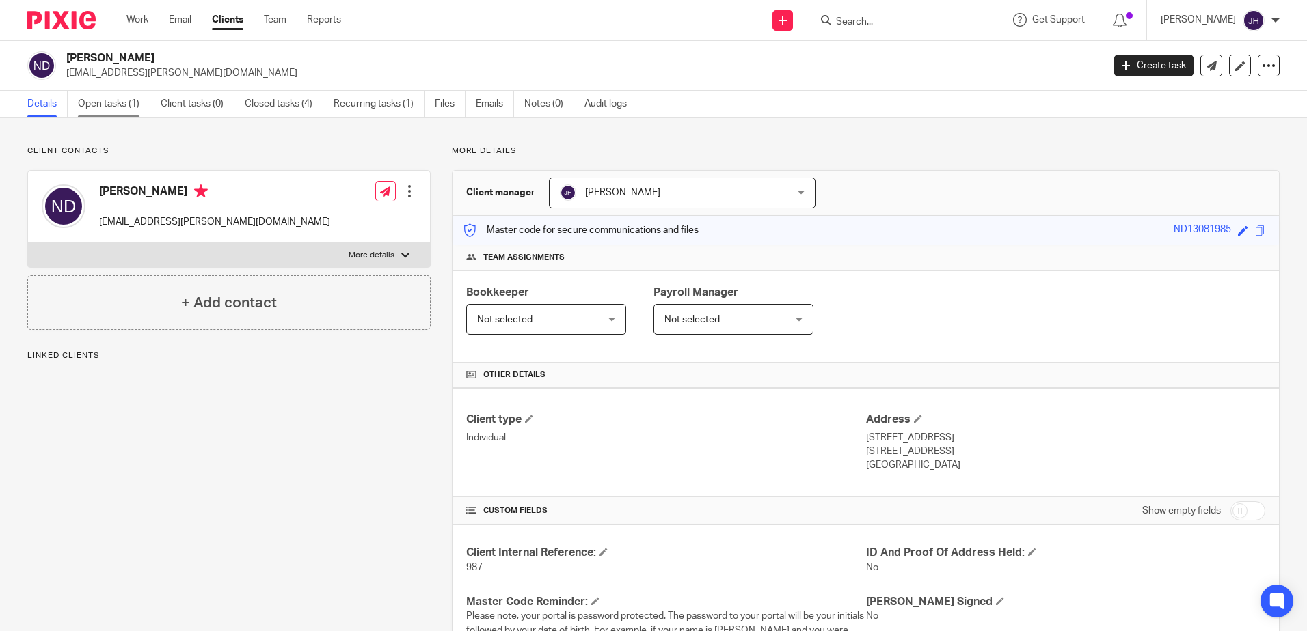
click at [116, 102] on link "Open tasks (1)" at bounding box center [114, 104] width 72 height 27
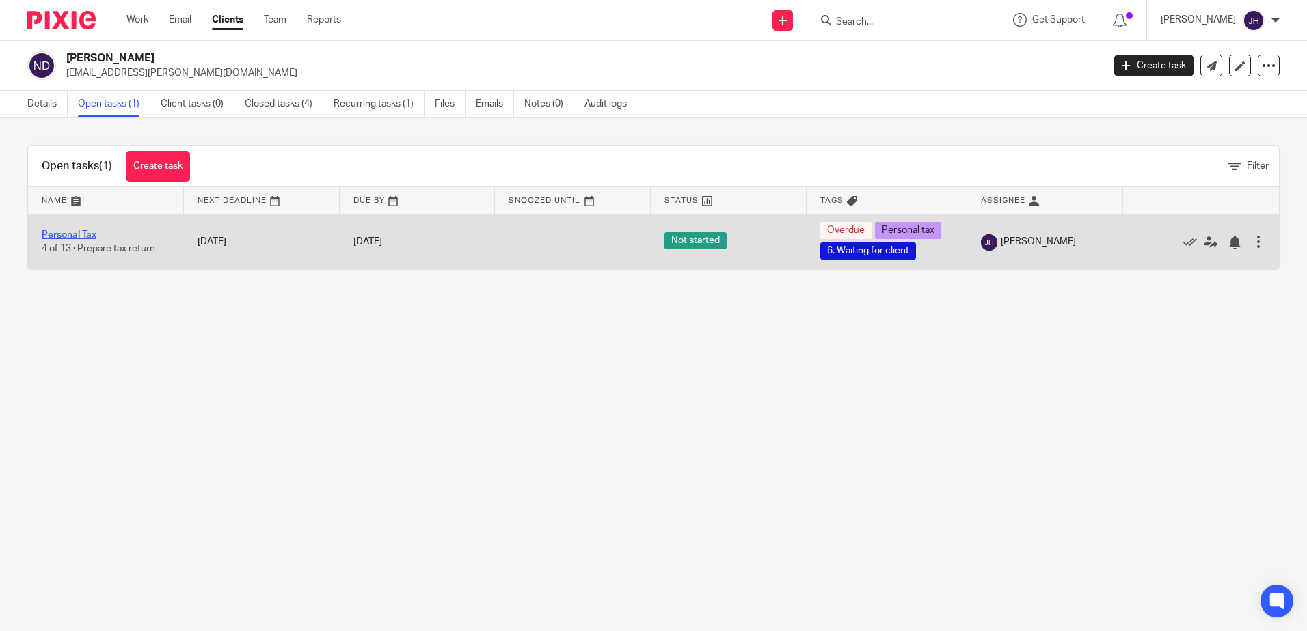
click at [64, 235] on link "Personal Tax" at bounding box center [69, 235] width 55 height 10
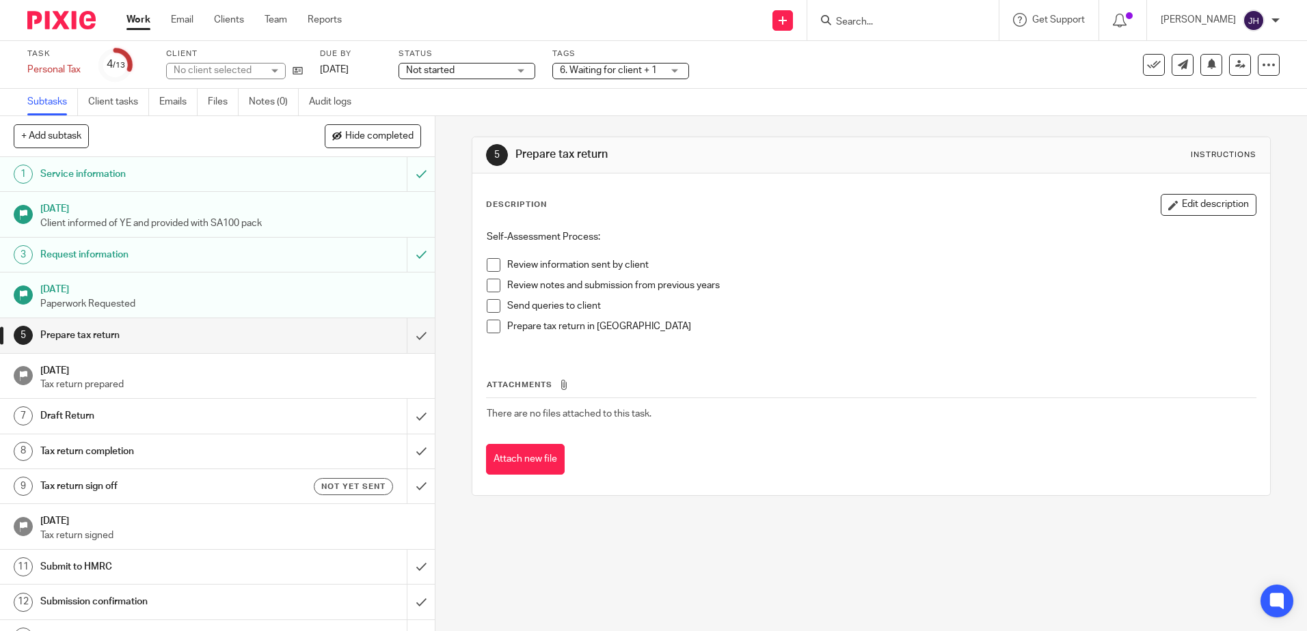
click at [483, 84] on div "Task Personal Tax Save Personal Tax 4 /13 Client No client selected Due by 31 J…" at bounding box center [653, 65] width 1307 height 48
click at [482, 72] on span "Not started" at bounding box center [457, 71] width 102 height 14
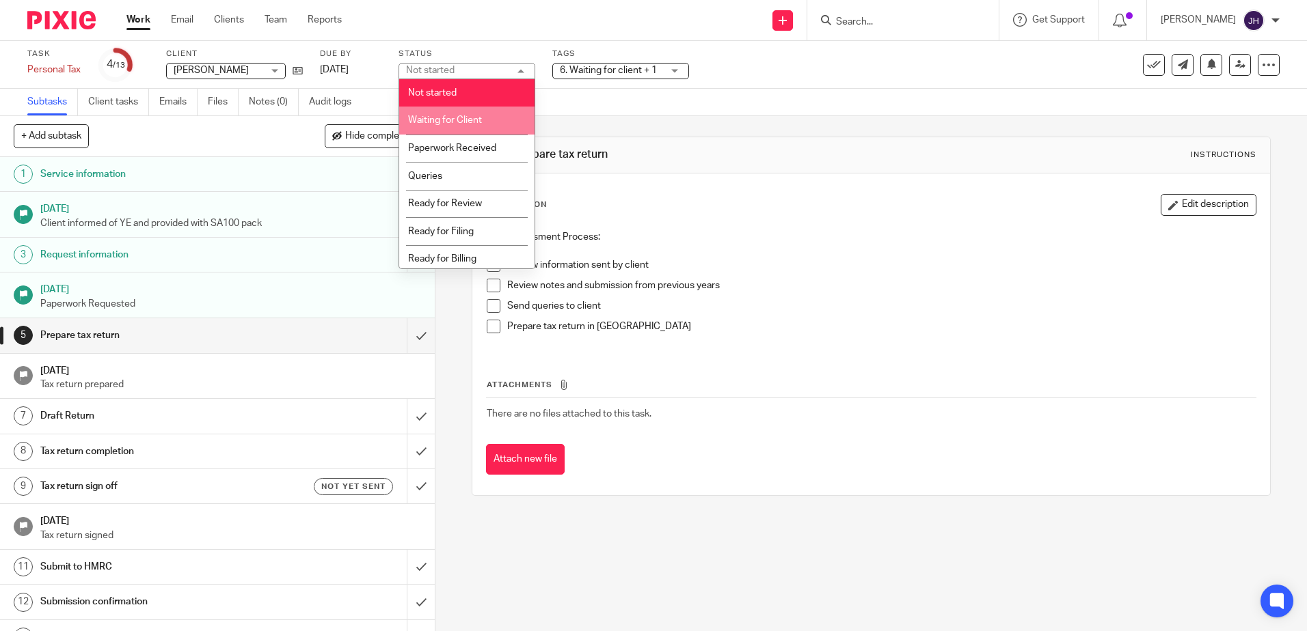
click at [495, 126] on li "Waiting for Client" at bounding box center [466, 121] width 135 height 28
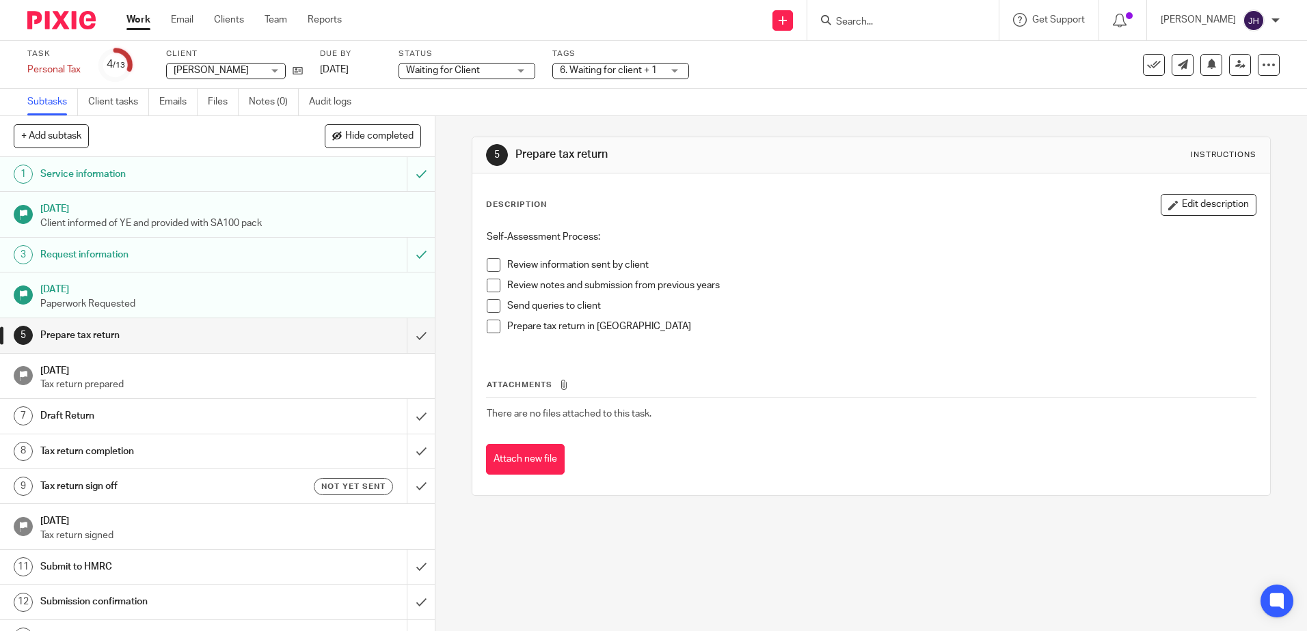
click at [584, 107] on div "Subtasks Client tasks Emails Files Notes (0) Audit logs" at bounding box center [653, 102] width 1307 height 27
click at [891, 23] on input "Search" at bounding box center [895, 22] width 123 height 12
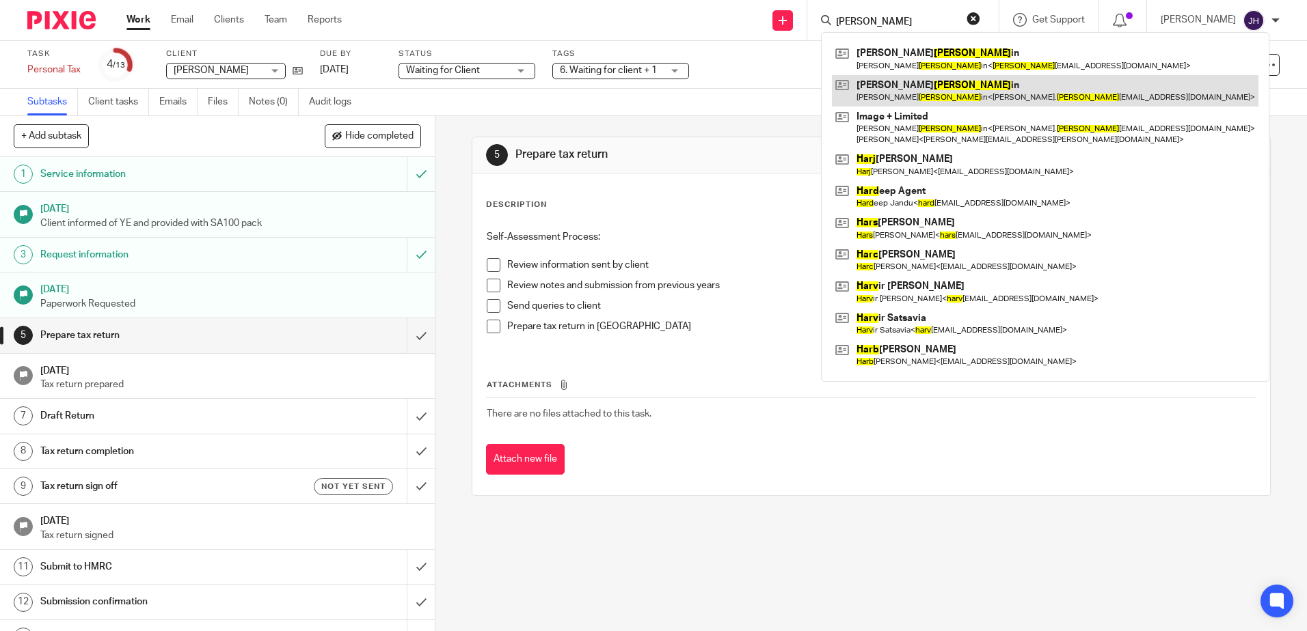
type input "[PERSON_NAME]"
click at [922, 89] on link at bounding box center [1045, 90] width 426 height 31
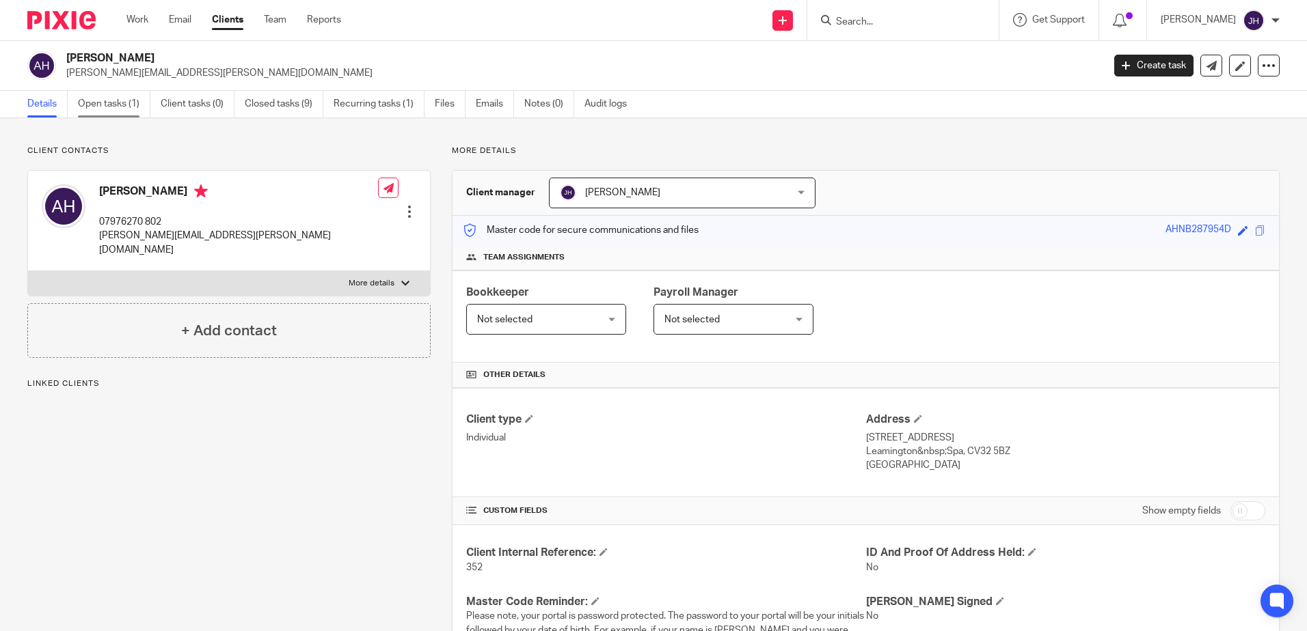
click at [118, 101] on link "Open tasks (1)" at bounding box center [114, 104] width 72 height 27
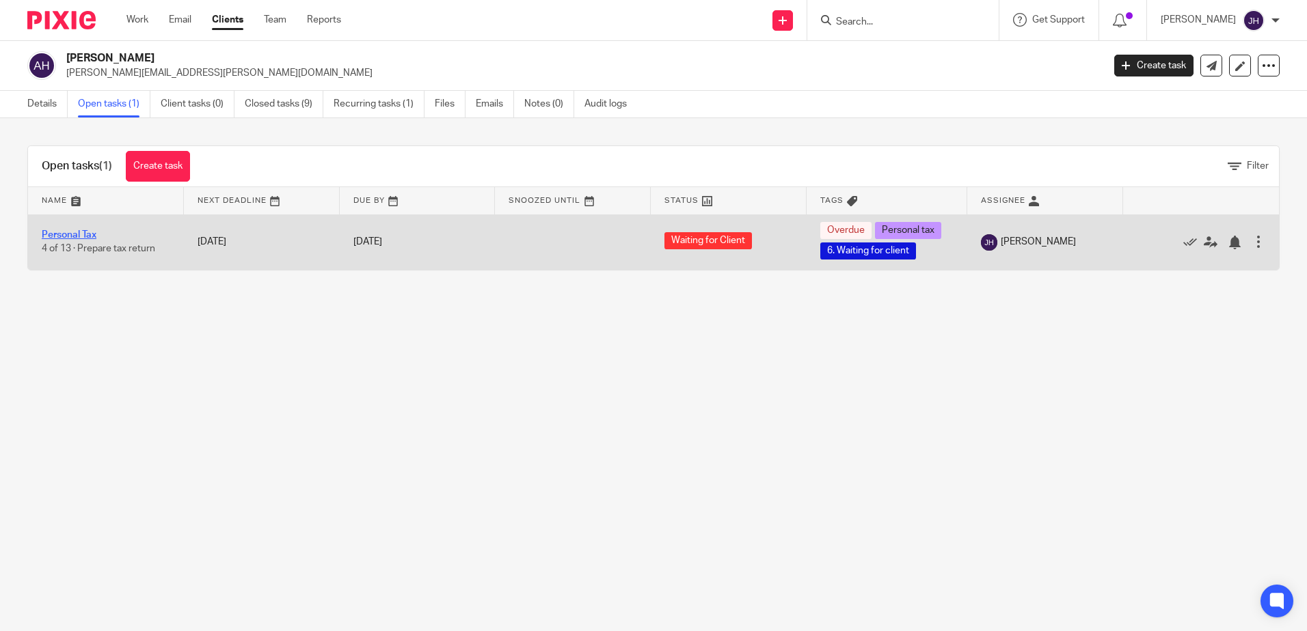
click at [60, 238] on link "Personal Tax" at bounding box center [69, 235] width 55 height 10
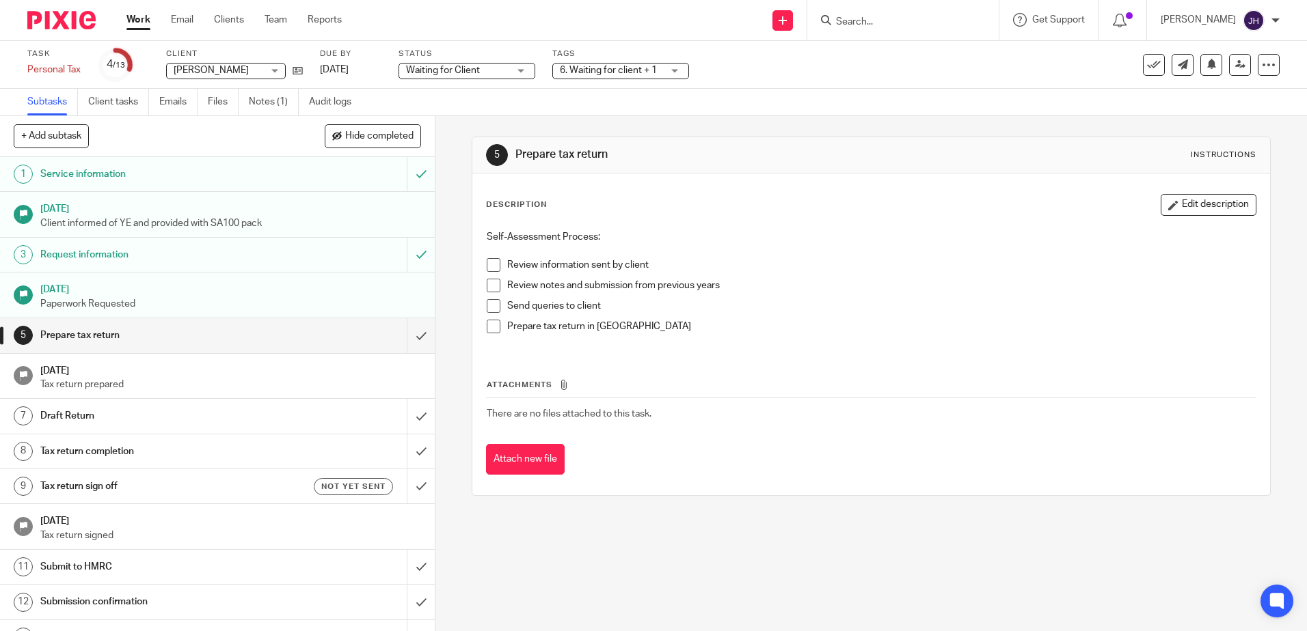
click at [947, 28] on input "Search" at bounding box center [895, 22] width 123 height 12
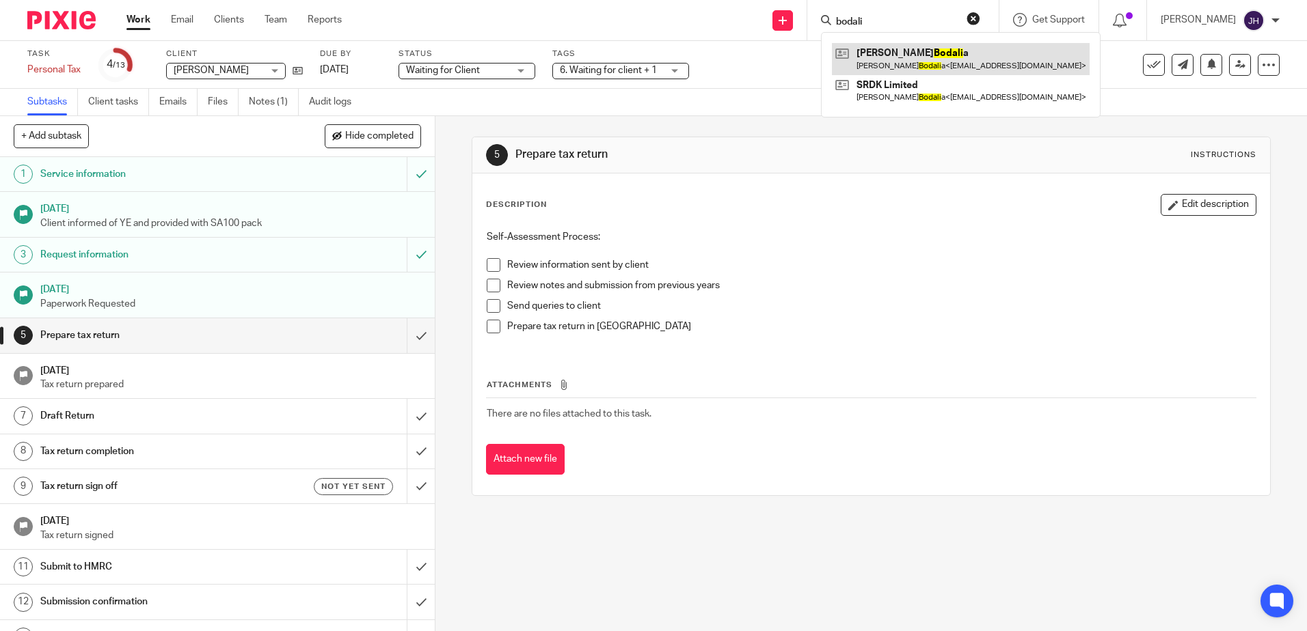
type input "bodali"
click at [942, 53] on link at bounding box center [961, 58] width 258 height 31
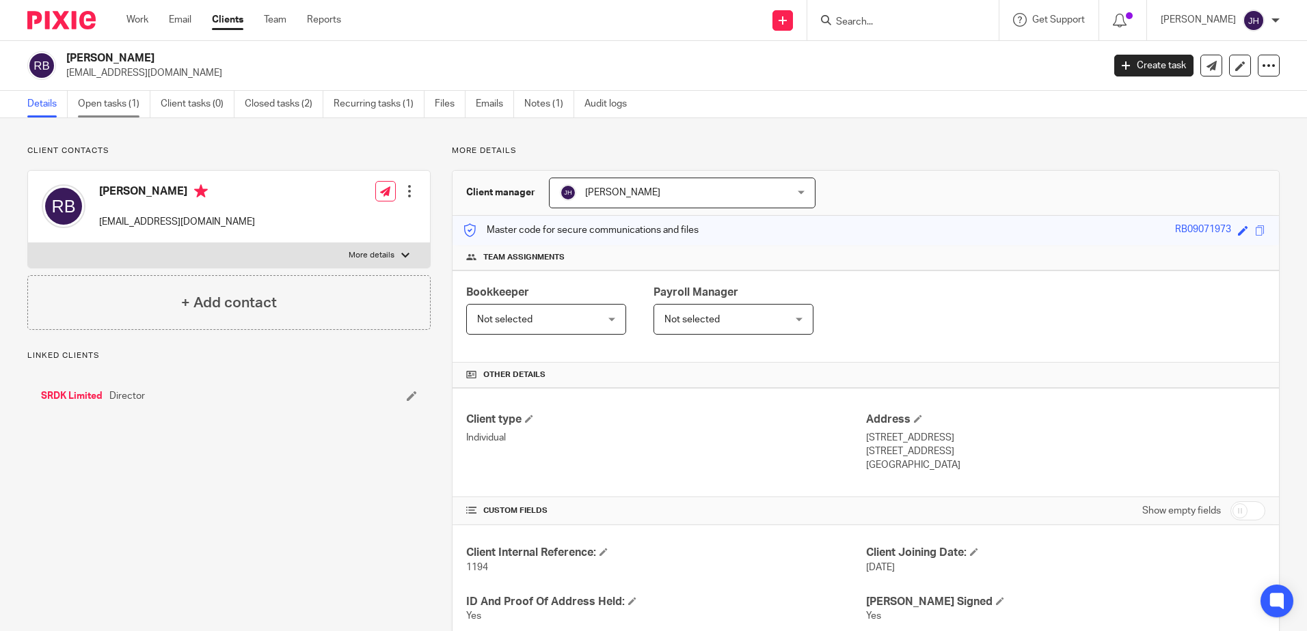
click at [103, 109] on link "Open tasks (1)" at bounding box center [114, 104] width 72 height 27
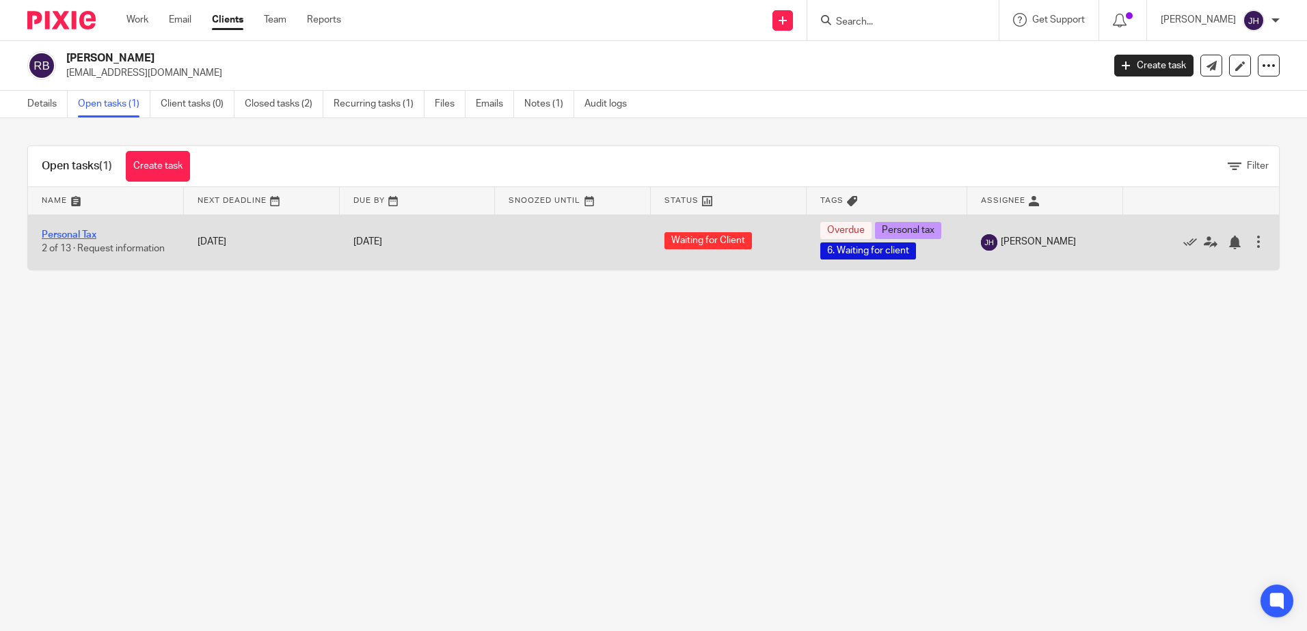
click at [68, 233] on link "Personal Tax" at bounding box center [69, 235] width 55 height 10
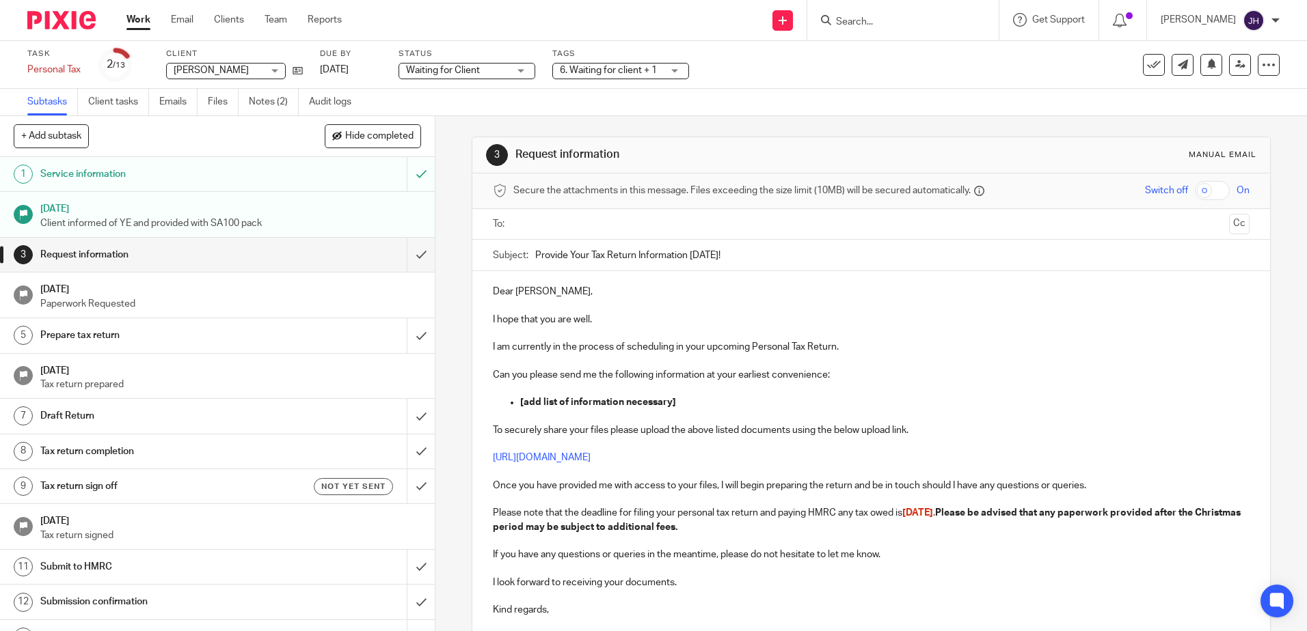
click at [933, 20] on input "Search" at bounding box center [895, 22] width 123 height 12
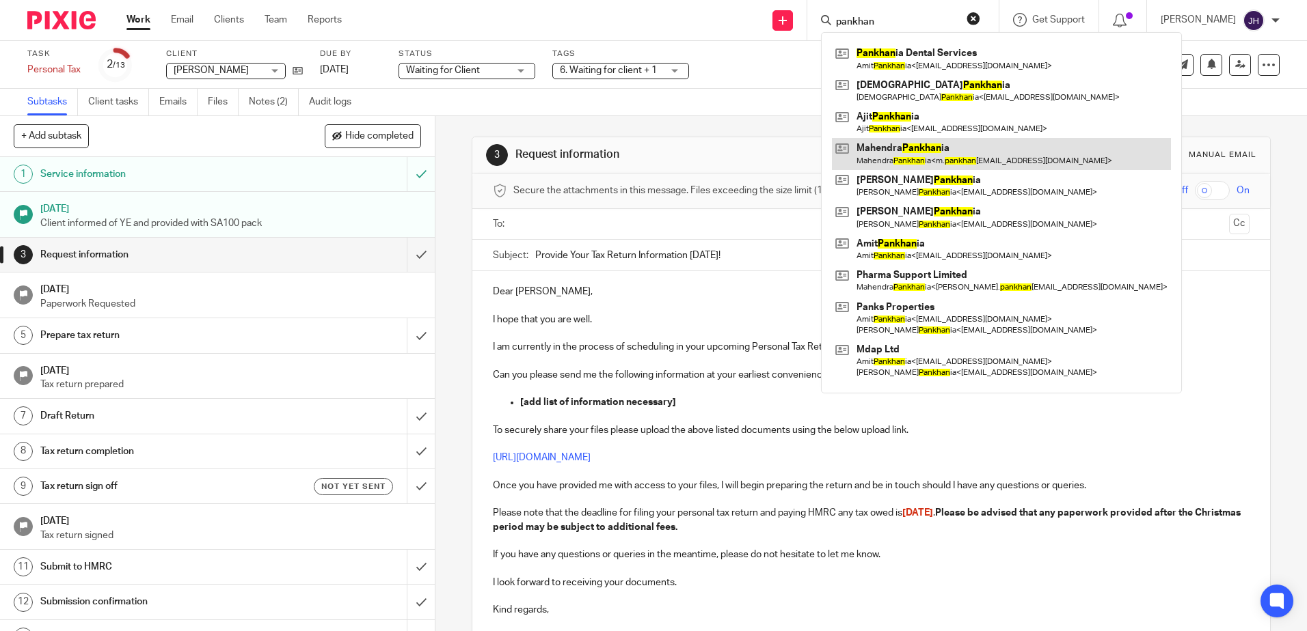
type input "pankhan"
click at [929, 148] on link at bounding box center [1001, 153] width 339 height 31
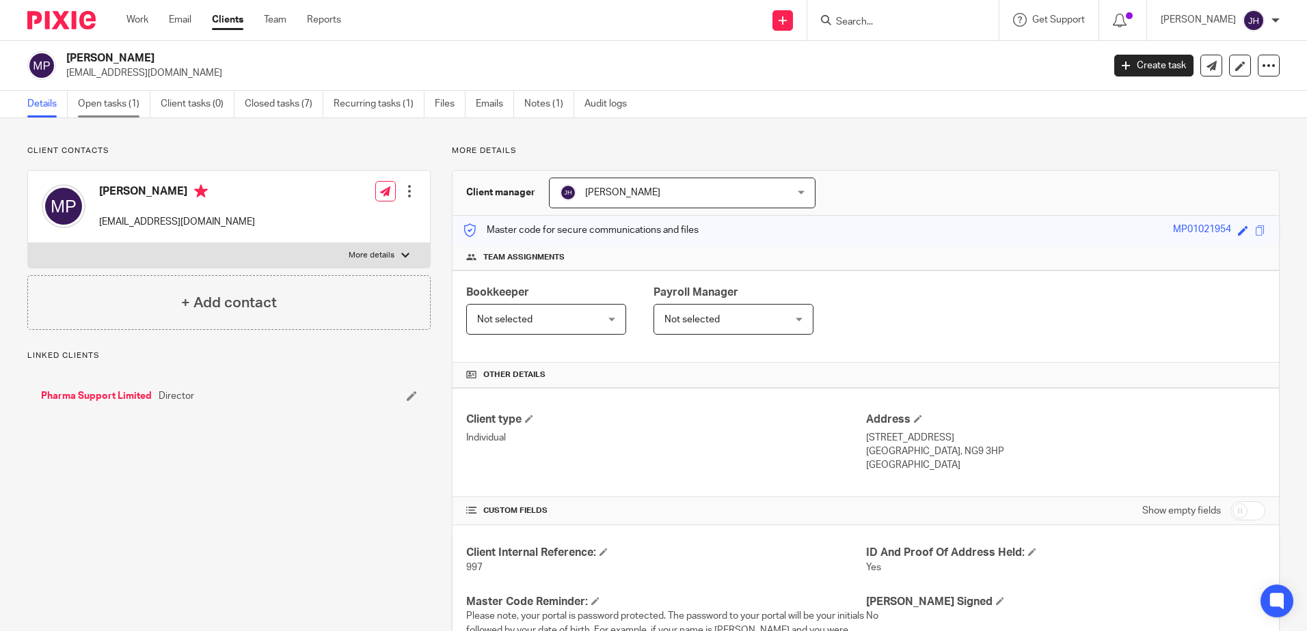
click at [108, 101] on link "Open tasks (1)" at bounding box center [114, 104] width 72 height 27
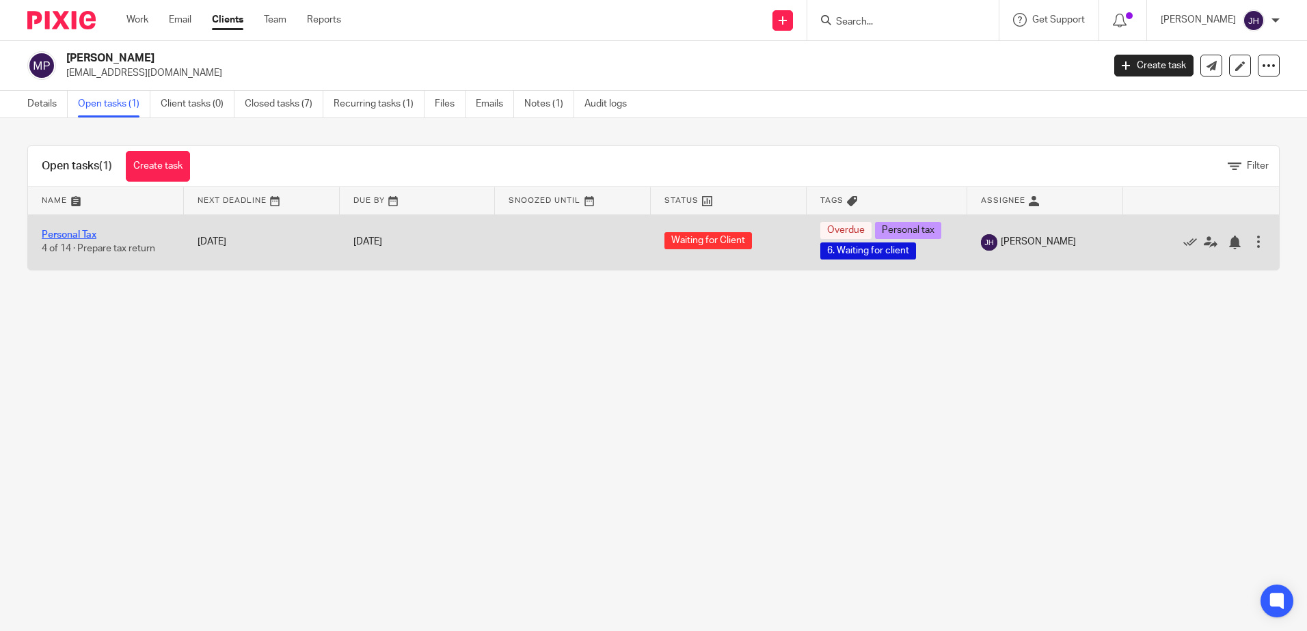
click at [92, 236] on link "Personal Tax" at bounding box center [69, 235] width 55 height 10
